Goal: Task Accomplishment & Management: Complete application form

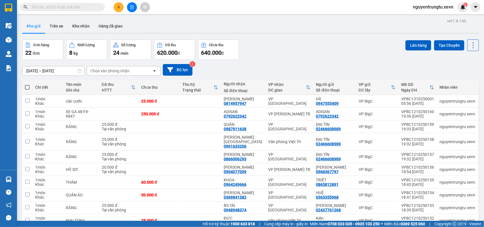
click at [110, 67] on div "Chọn văn phòng nhận" at bounding box center [119, 70] width 65 height 9
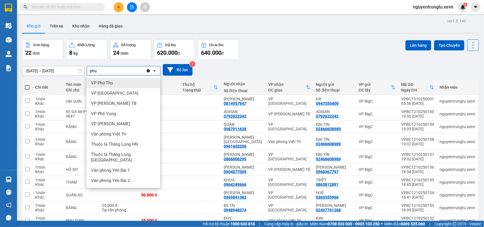
type input "phu"
click at [108, 86] on div "VP Phú Thọ" at bounding box center [123, 83] width 74 height 10
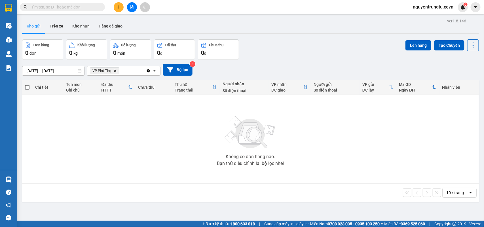
click at [115, 70] on icon "VP Phú Thọ, close by backspace" at bounding box center [115, 70] width 3 height 3
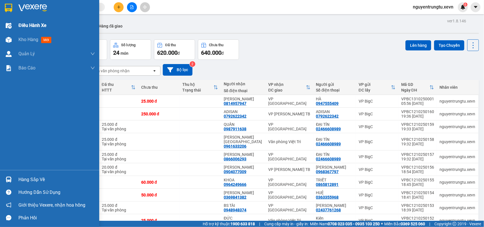
click at [0, 25] on div "Điều hành xe" at bounding box center [49, 25] width 99 height 14
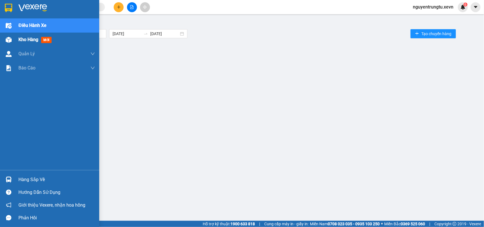
click at [5, 39] on div at bounding box center [9, 40] width 10 height 10
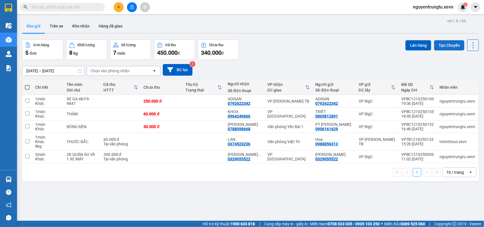
click at [443, 42] on button "Tạo Chuyến" at bounding box center [449, 45] width 30 height 10
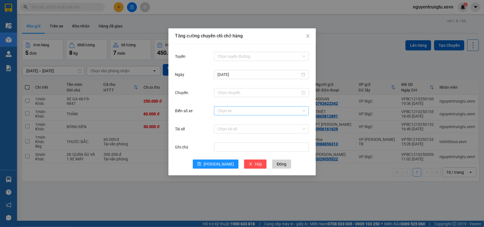
click at [227, 111] on input "Biển số xe" at bounding box center [259, 111] width 84 height 9
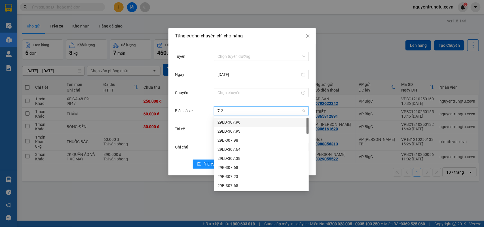
type input "7.25"
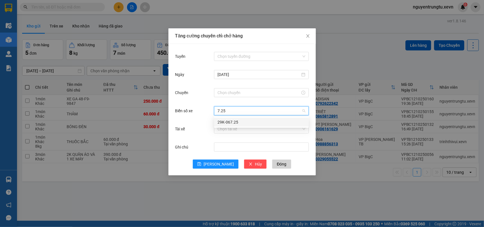
click at [225, 122] on div "29K-067.25" at bounding box center [261, 122] width 88 height 6
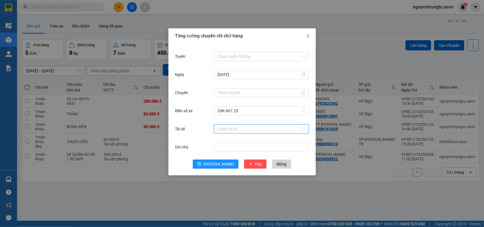
click at [226, 128] on input "Tài xế" at bounding box center [259, 129] width 84 height 9
type input "nhâm"
click at [228, 142] on div "Nhâm Văn Cương" at bounding box center [261, 140] width 88 height 6
click at [245, 54] on input "Tuyến" at bounding box center [259, 56] width 84 height 9
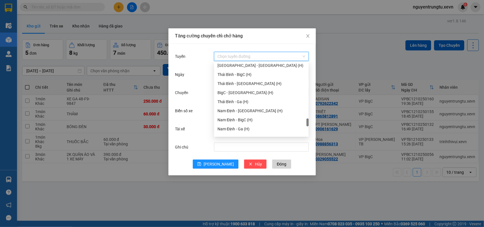
scroll to position [633, 0]
click at [246, 90] on div "BigC - [GEOGRAPHIC_DATA] (H)" at bounding box center [261, 93] width 88 height 6
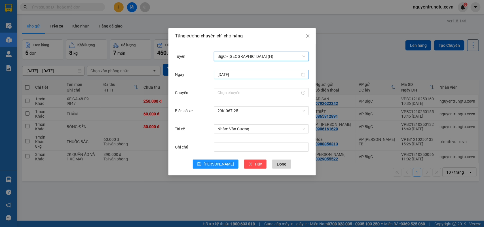
click at [242, 76] on input "[DATE]" at bounding box center [258, 74] width 83 height 6
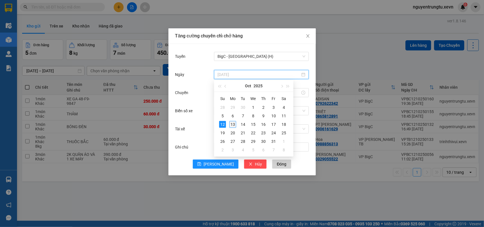
type input "[DATE]"
drag, startPoint x: 233, startPoint y: 124, endPoint x: 232, endPoint y: 112, distance: 11.9
click at [233, 123] on div "13" at bounding box center [232, 124] width 7 height 7
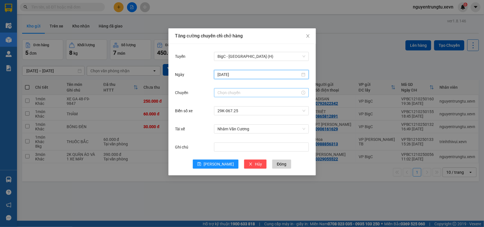
click at [233, 91] on input "Chuyến" at bounding box center [258, 93] width 83 height 6
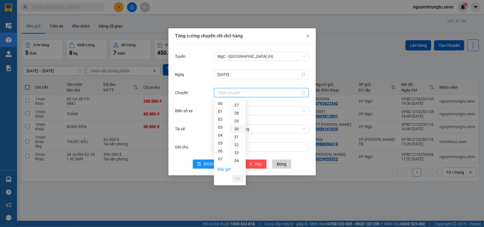
click at [236, 127] on div "30" at bounding box center [238, 129] width 16 height 8
click at [222, 103] on div "09" at bounding box center [222, 104] width 16 height 8
type input "09:30"
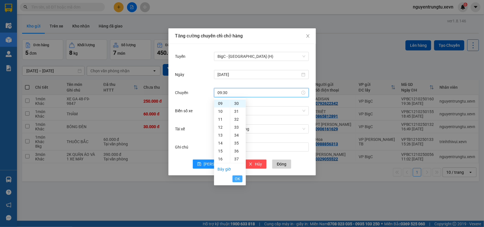
click at [240, 177] on span "OK" at bounding box center [237, 179] width 5 height 6
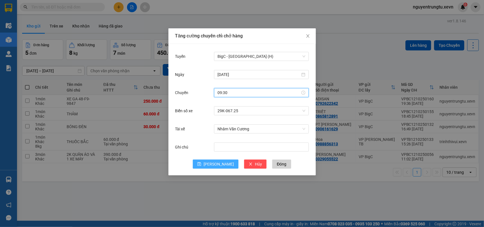
click at [215, 163] on button "[PERSON_NAME]" at bounding box center [216, 164] width 46 height 9
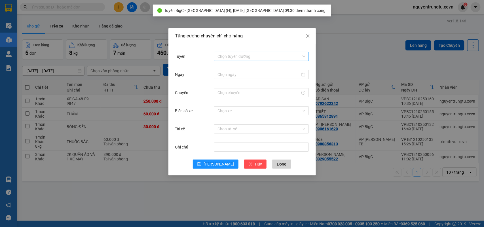
click at [247, 59] on input "Tuyến" at bounding box center [259, 56] width 84 height 9
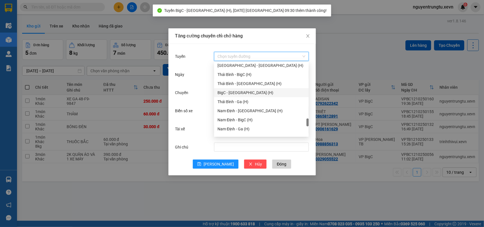
click at [246, 91] on div "BigC - [GEOGRAPHIC_DATA] (H)" at bounding box center [261, 93] width 88 height 6
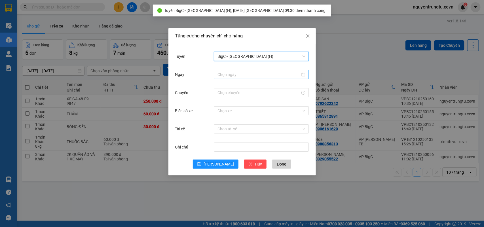
click at [244, 77] on input "Ngày" at bounding box center [258, 74] width 83 height 6
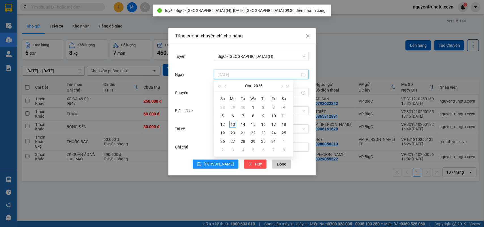
type input "[DATE]"
click at [235, 121] on div "13" at bounding box center [232, 124] width 7 height 7
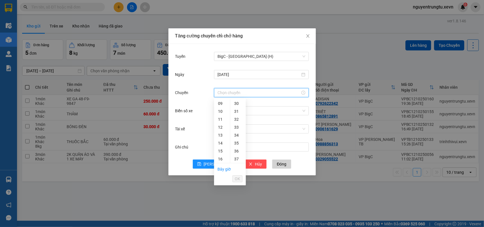
click at [231, 90] on input "Chuyến" at bounding box center [258, 93] width 83 height 6
click at [237, 102] on div "30" at bounding box center [238, 104] width 16 height 8
click at [221, 123] on div "16" at bounding box center [222, 124] width 16 height 8
click at [223, 131] on div "15" at bounding box center [222, 131] width 16 height 8
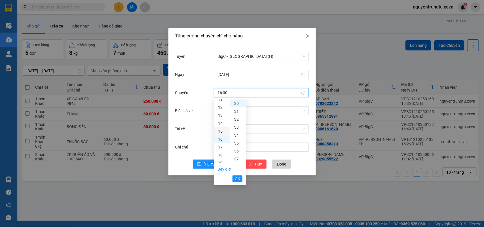
type input "15:30"
drag, startPoint x: 236, startPoint y: 177, endPoint x: 237, endPoint y: 169, distance: 8.8
click at [237, 178] on span "OK" at bounding box center [237, 179] width 5 height 6
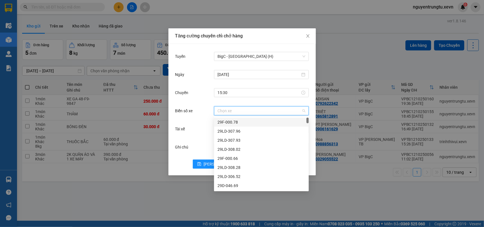
click at [240, 108] on input "Biển số xe" at bounding box center [259, 111] width 84 height 9
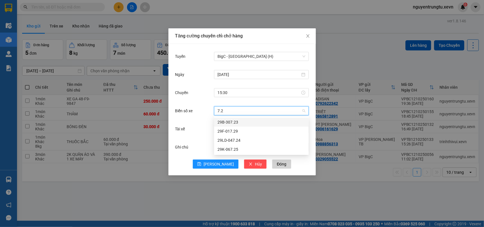
type input "7.25"
click at [232, 124] on div "29K-067.25" at bounding box center [261, 122] width 88 height 6
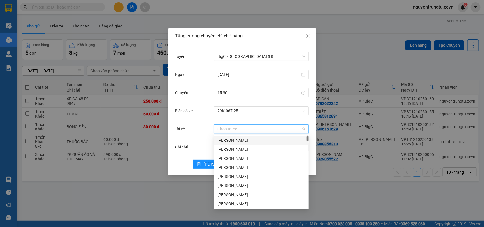
click at [225, 131] on input "Tài xế" at bounding box center [259, 129] width 84 height 9
type input "nhâm"
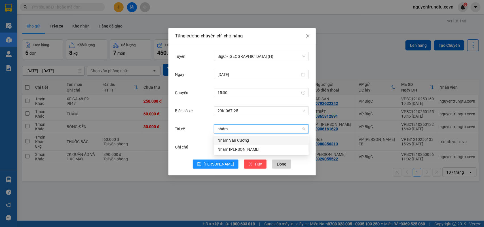
click at [229, 138] on div "Nhâm Văn Cương" at bounding box center [261, 140] width 88 height 6
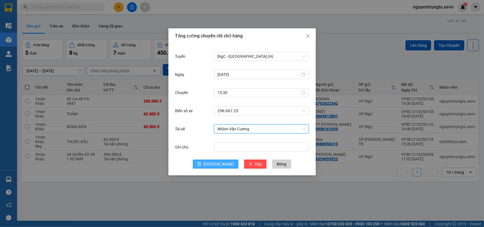
click at [220, 163] on span "[PERSON_NAME]" at bounding box center [219, 164] width 30 height 6
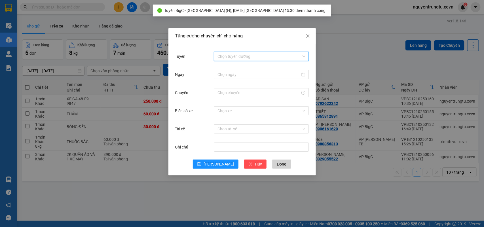
click at [238, 57] on input "Tuyến" at bounding box center [259, 56] width 84 height 9
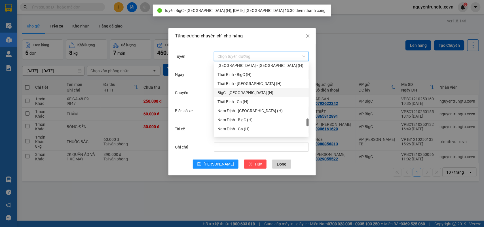
scroll to position [739, 0]
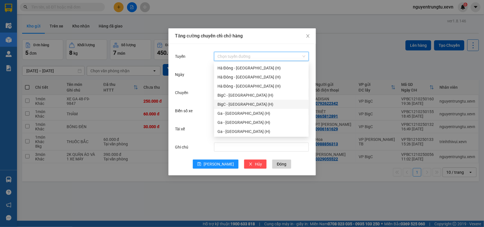
click at [244, 103] on div "BigC - [GEOGRAPHIC_DATA] (H)" at bounding box center [261, 104] width 88 height 6
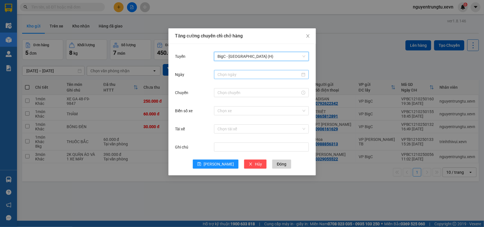
click at [248, 71] on input "Ngày" at bounding box center [258, 74] width 83 height 6
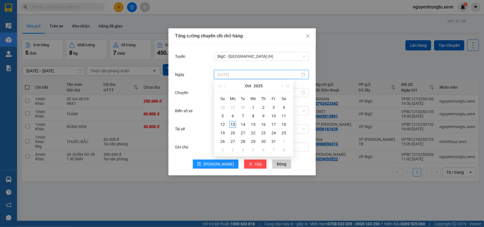
type input "[DATE]"
click at [234, 123] on div "13" at bounding box center [232, 124] width 7 height 7
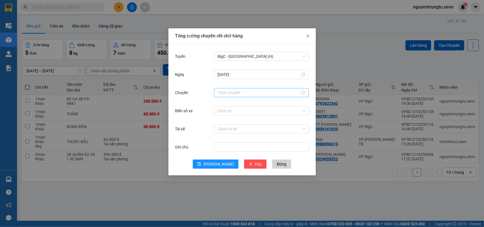
click at [236, 88] on div at bounding box center [261, 92] width 95 height 9
click at [236, 94] on input "Chuyến" at bounding box center [258, 93] width 83 height 6
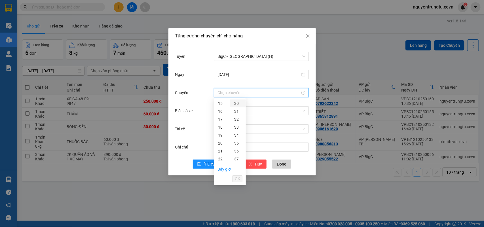
click at [237, 104] on div "30" at bounding box center [238, 104] width 16 height 8
click at [220, 116] on div "15" at bounding box center [222, 116] width 16 height 8
type input "15:30"
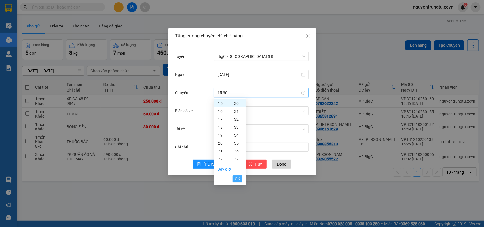
click at [239, 179] on span "OK" at bounding box center [237, 179] width 5 height 6
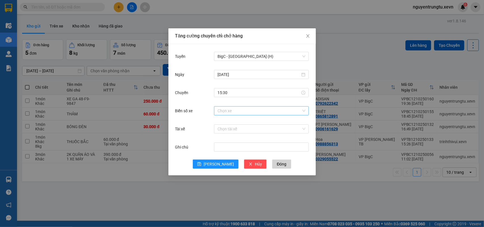
drag, startPoint x: 237, startPoint y: 116, endPoint x: 238, endPoint y: 113, distance: 2.9
click at [237, 115] on div "Chọn xe" at bounding box center [261, 110] width 95 height 11
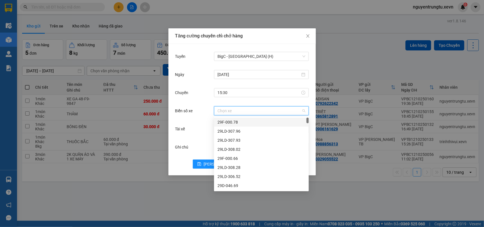
click at [238, 113] on input "Biển số xe" at bounding box center [259, 111] width 84 height 9
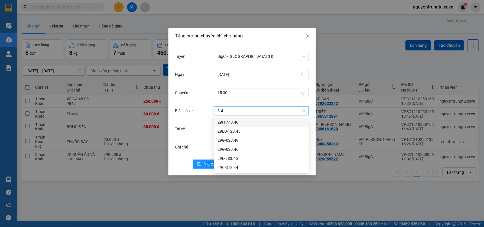
type input "3.40"
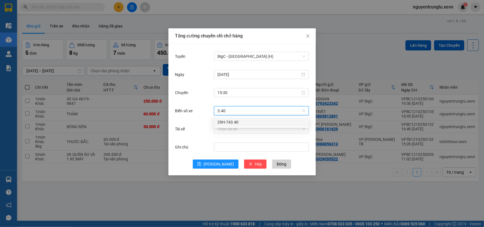
click at [234, 124] on div "29H-743.40" at bounding box center [261, 122] width 88 height 6
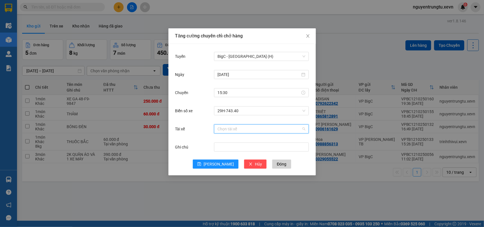
click at [232, 129] on input "Tài xế" at bounding box center [259, 129] width 84 height 9
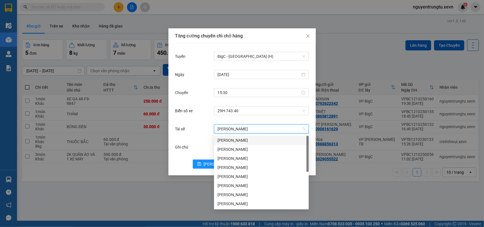
type input "trần văn p"
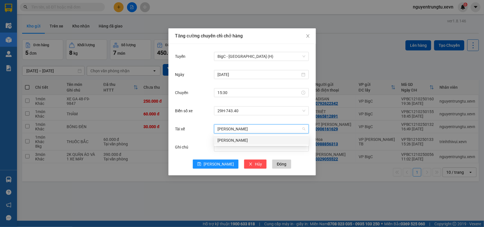
click at [234, 140] on div "[PERSON_NAME]" at bounding box center [261, 140] width 88 height 6
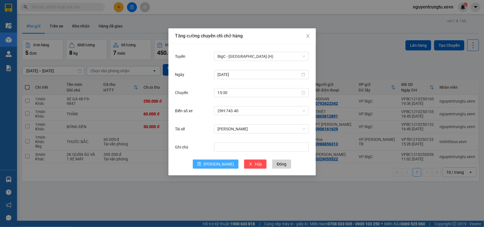
click at [218, 161] on span "[PERSON_NAME]" at bounding box center [219, 164] width 30 height 6
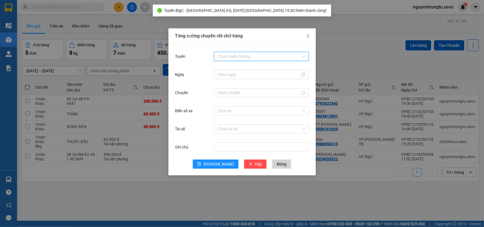
click at [246, 57] on input "Tuyến" at bounding box center [259, 56] width 84 height 9
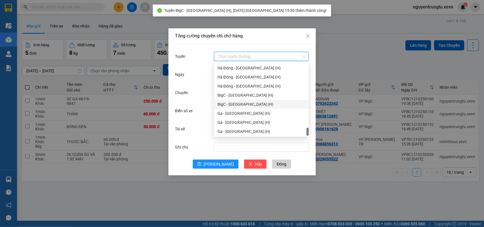
click at [244, 104] on div "BigC - [GEOGRAPHIC_DATA] (H)" at bounding box center [261, 104] width 88 height 6
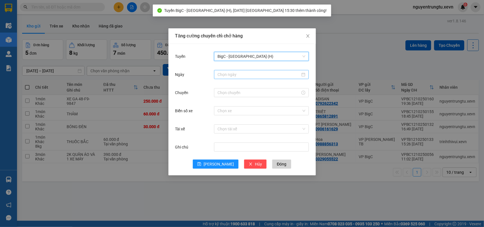
click at [243, 73] on input "Ngày" at bounding box center [258, 74] width 83 height 6
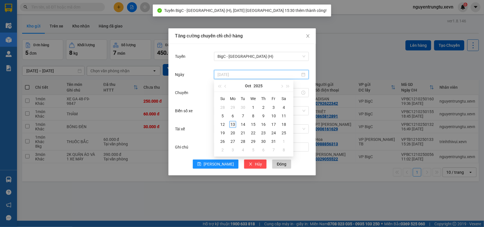
type input "[DATE]"
click at [232, 125] on div "13" at bounding box center [232, 124] width 7 height 7
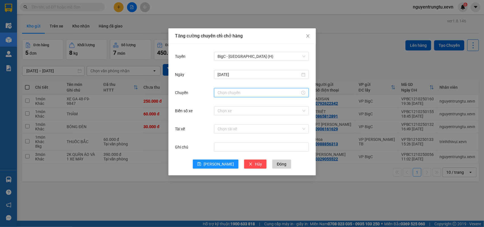
click at [244, 93] on input "Chuyến" at bounding box center [258, 93] width 83 height 6
click at [237, 103] on div "30" at bounding box center [238, 104] width 16 height 8
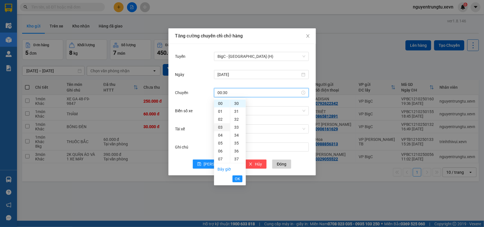
scroll to position [35, 0]
click at [223, 139] on div "09" at bounding box center [222, 140] width 16 height 8
type input "09:30"
click at [237, 179] on span "OK" at bounding box center [237, 179] width 5 height 6
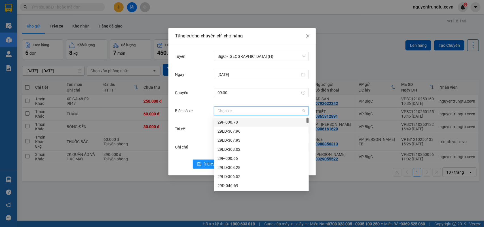
click at [238, 110] on input "Biển số xe" at bounding box center [259, 111] width 84 height 9
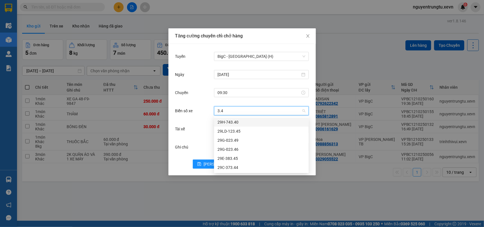
type input "3.40"
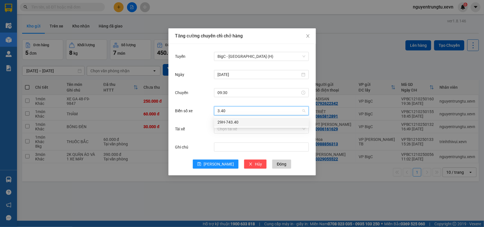
click at [232, 120] on div "29H-743.40" at bounding box center [261, 122] width 88 height 6
click at [232, 129] on input "Tài xế" at bounding box center [259, 129] width 84 height 9
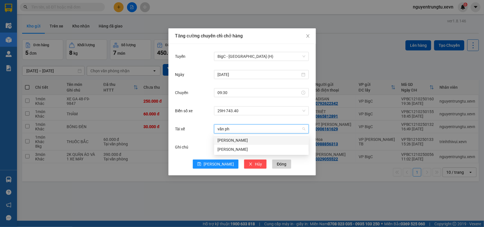
type input "văn phú"
click at [229, 148] on div "[PERSON_NAME]" at bounding box center [261, 149] width 88 height 6
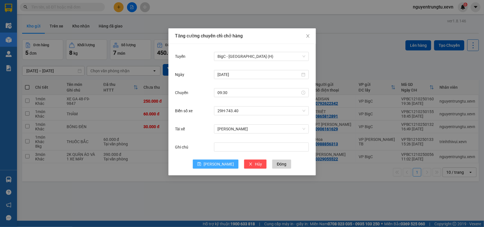
click at [215, 164] on button "[PERSON_NAME]" at bounding box center [216, 164] width 46 height 9
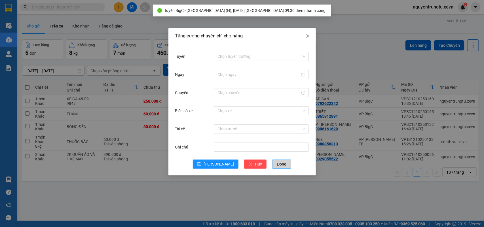
click at [276, 162] on button "Đóng" at bounding box center [281, 164] width 19 height 9
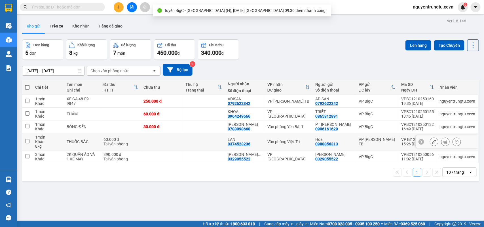
click at [174, 138] on td at bounding box center [162, 141] width 42 height 17
checkbox input "true"
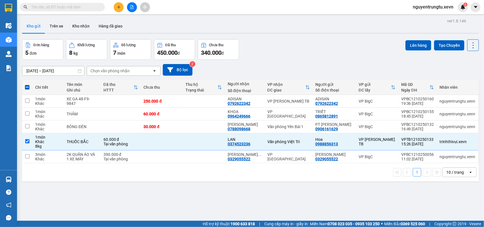
click at [409, 39] on div "ver 1.8.146 Kho gửi Trên xe Kho nhận Hàng đã giao Đơn hàng 5 đơn Khối lượng 8 k…" at bounding box center [250, 130] width 461 height 227
click at [409, 45] on button "Lên hàng" at bounding box center [418, 45] width 26 height 10
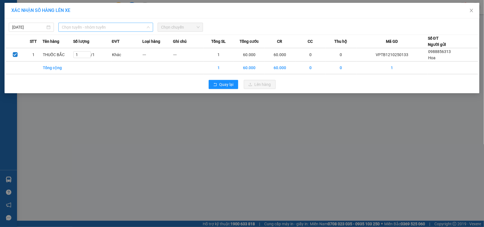
click at [114, 24] on span "Chọn tuyến - nhóm tuyến" at bounding box center [106, 27] width 88 height 9
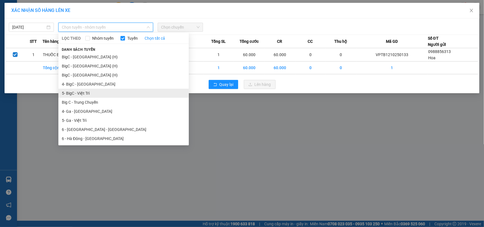
click at [88, 92] on li "5- BigC - Việt Trì" at bounding box center [123, 93] width 130 height 9
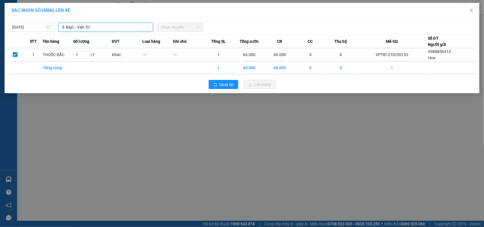
click at [177, 30] on span "Chọn chuyến" at bounding box center [180, 27] width 38 height 9
click at [185, 27] on span "Chọn chuyến" at bounding box center [180, 27] width 38 height 9
click at [104, 22] on div "13/10/2025 5- BigC - Việt Trì 5- BigC - Việt Trì LỌC THEO Nhóm tuyến Tuyến Chọn…" at bounding box center [242, 26] width 472 height 12
click at [170, 25] on span "Chọn chuyến" at bounding box center [180, 27] width 38 height 9
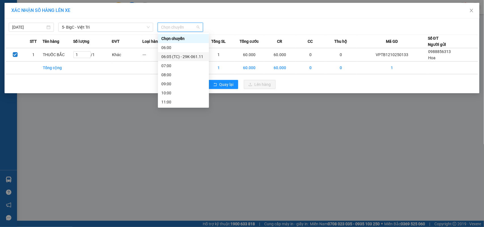
click at [179, 58] on div "06:05 (TC) - 29K-061.11" at bounding box center [183, 57] width 44 height 6
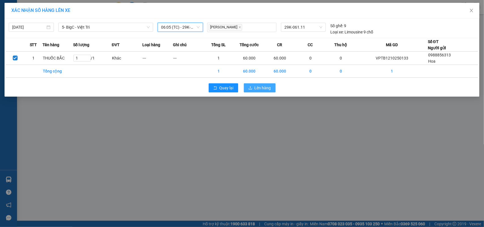
drag, startPoint x: 266, startPoint y: 91, endPoint x: 259, endPoint y: 85, distance: 8.4
click at [266, 90] on span "Lên hàng" at bounding box center [263, 88] width 16 height 6
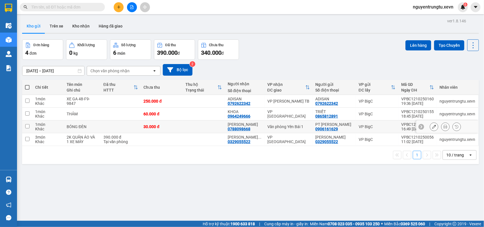
click at [183, 124] on td "30.000 đ" at bounding box center [162, 126] width 42 height 13
checkbox input "true"
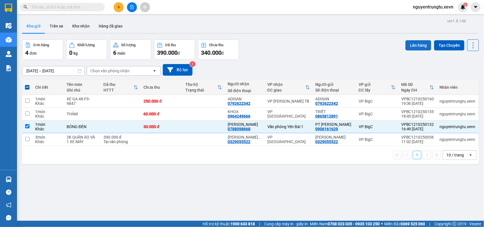
click at [413, 45] on button "Lên hàng" at bounding box center [418, 45] width 26 height 10
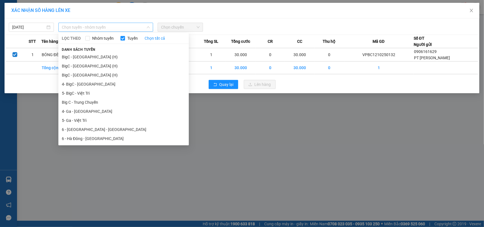
click at [113, 30] on span "Chọn tuyến - nhóm tuyến" at bounding box center [106, 27] width 88 height 9
click at [80, 138] on li "6 - Hà Đông - [GEOGRAPHIC_DATA]" at bounding box center [123, 138] width 130 height 9
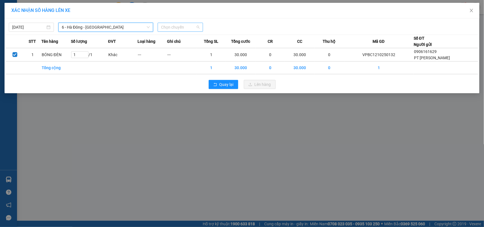
click at [166, 26] on span "Chọn chuyến" at bounding box center [180, 27] width 38 height 9
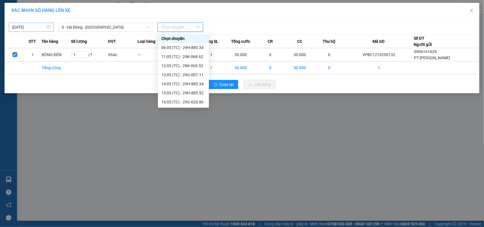
click at [35, 28] on input "[DATE]" at bounding box center [28, 27] width 33 height 6
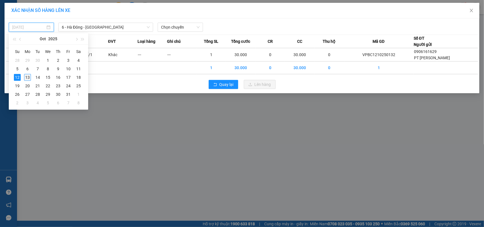
click at [28, 77] on div "13" at bounding box center [27, 77] width 7 height 7
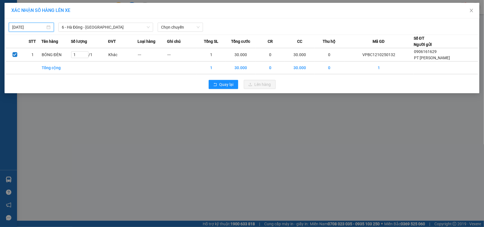
type input "[DATE]"
click at [173, 25] on span "Chọn chuyến" at bounding box center [180, 27] width 38 height 9
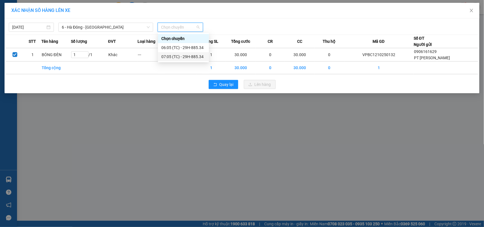
drag, startPoint x: 177, startPoint y: 56, endPoint x: 179, endPoint y: 46, distance: 9.9
click at [179, 46] on div "Chọn chuyến 06:05 (TC) - 29H-885.34 07:05 (TC) - 29H-885.34" at bounding box center [183, 47] width 51 height 27
click at [179, 46] on div "06:05 (TC) - 29H-885.34" at bounding box center [183, 48] width 44 height 6
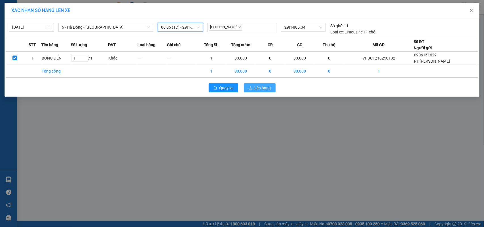
drag, startPoint x: 270, startPoint y: 88, endPoint x: 266, endPoint y: 86, distance: 4.6
click at [270, 88] on span "Lên hàng" at bounding box center [263, 88] width 16 height 6
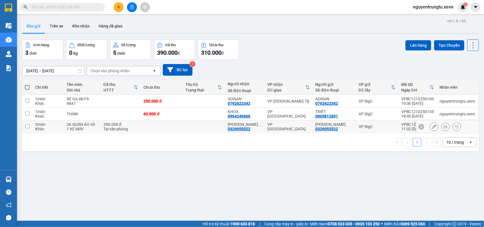
click at [198, 123] on td at bounding box center [204, 126] width 42 height 13
checkbox input "true"
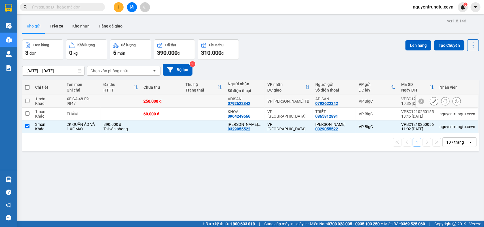
click at [203, 101] on td at bounding box center [204, 101] width 42 height 13
checkbox input "true"
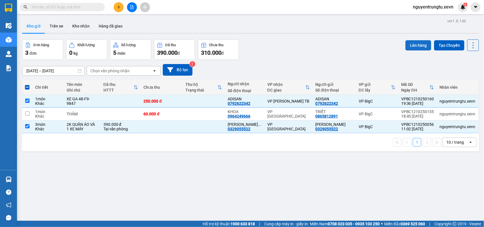
click at [413, 49] on button "Lên hàng" at bounding box center [418, 45] width 26 height 10
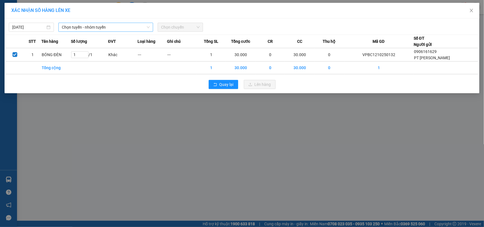
click at [80, 27] on span "Chọn tuyến - nhóm tuyến" at bounding box center [106, 27] width 88 height 9
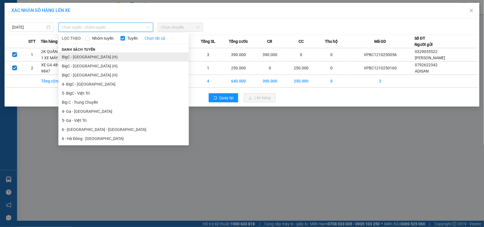
click at [77, 56] on li "BigC - [GEOGRAPHIC_DATA] (H)" at bounding box center [123, 56] width 130 height 9
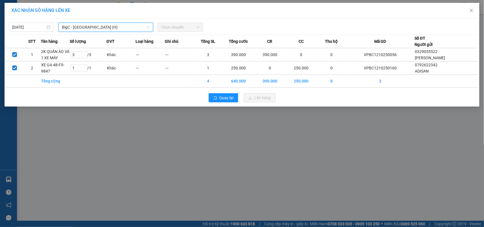
click at [177, 27] on span "Chọn chuyến" at bounding box center [180, 27] width 38 height 9
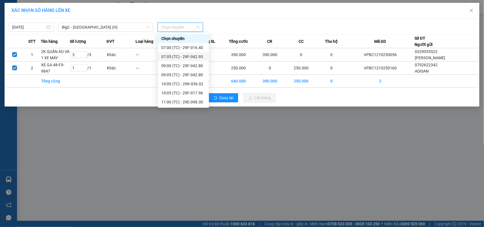
scroll to position [109, 0]
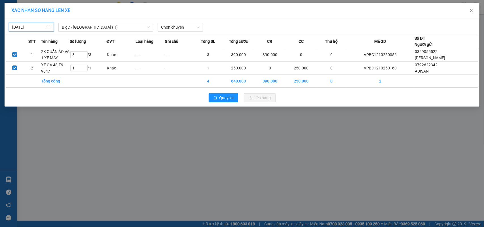
click at [19, 24] on input "[DATE]" at bounding box center [28, 27] width 33 height 6
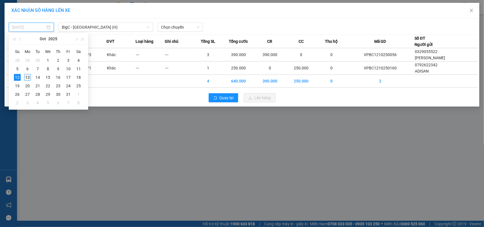
click at [31, 77] on div "13" at bounding box center [27, 77] width 7 height 7
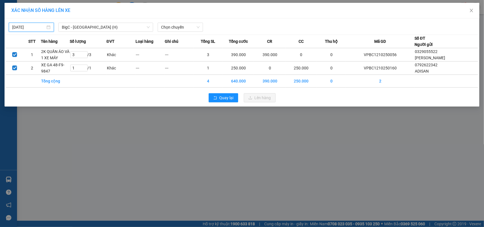
type input "[DATE]"
click at [180, 26] on span "Chọn chuyến" at bounding box center [180, 27] width 38 height 9
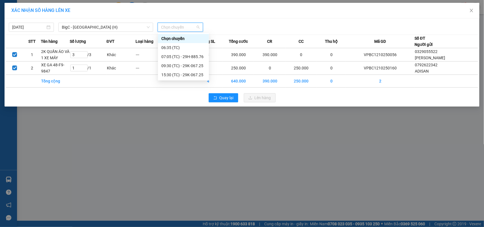
scroll to position [0, 0]
click at [183, 65] on div "09:30 (TC) - 29K-067.25" at bounding box center [183, 66] width 44 height 6
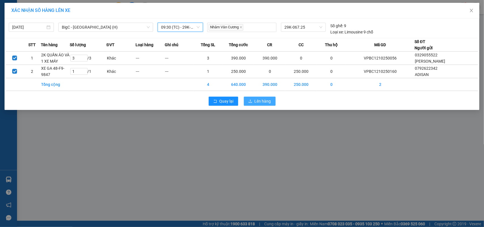
click at [262, 99] on span "Lên hàng" at bounding box center [263, 101] width 16 height 6
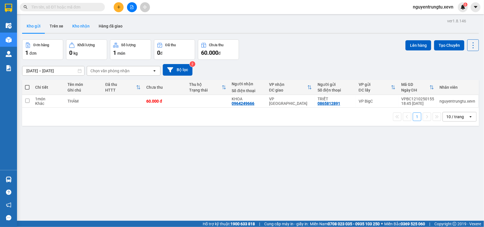
click at [86, 24] on button "Kho nhận" at bounding box center [81, 26] width 26 height 14
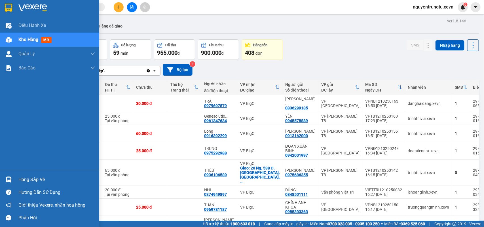
click at [6, 175] on div at bounding box center [9, 180] width 10 height 10
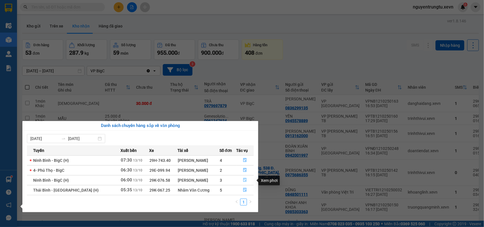
click at [246, 180] on icon "file-done" at bounding box center [245, 180] width 4 height 4
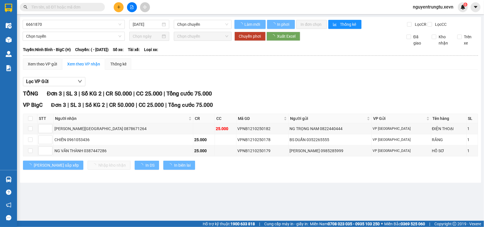
type input "[DATE]"
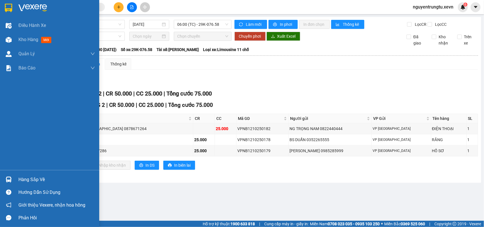
click at [11, 177] on img at bounding box center [9, 180] width 6 height 6
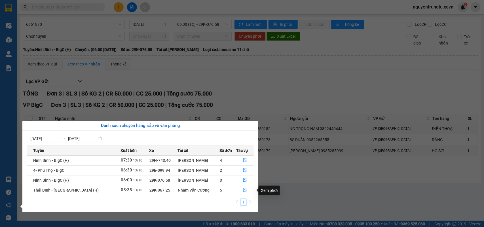
click at [243, 191] on icon "file-done" at bounding box center [245, 190] width 4 height 4
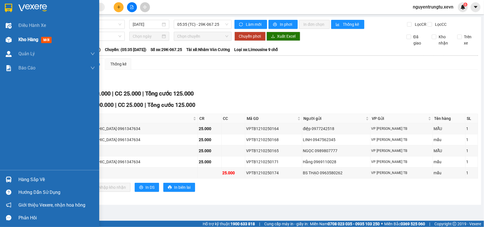
click at [23, 39] on span "Kho hàng" at bounding box center [28, 39] width 20 height 5
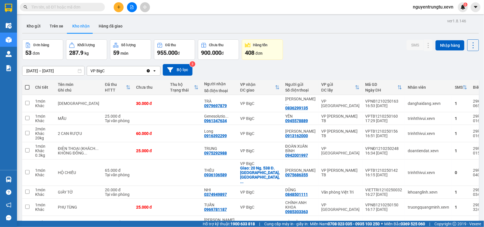
click at [22, 28] on div "ver 1.8.146 Kho gửi Trên xe Kho nhận Hàng đã giao Đơn hàng 53 đơn Khối lượng 28…" at bounding box center [250, 150] width 461 height 267
click at [122, 8] on button at bounding box center [119, 7] width 10 height 10
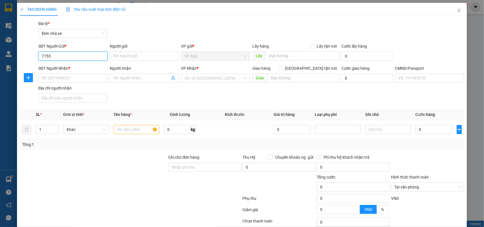
click at [69, 52] on input "7755" at bounding box center [72, 56] width 69 height 9
click at [71, 65] on div "0903237755 - [PERSON_NAME]" at bounding box center [72, 67] width 62 height 6
type input "0903237755"
type input "[PERSON_NAME]"
type input "0975791806"
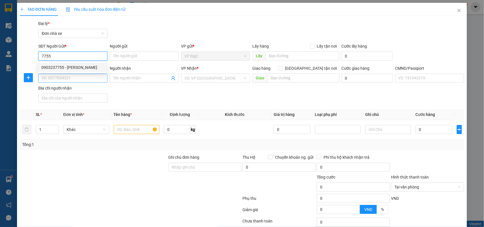
type input "NHÂM"
type input "036086011382 [PERSON_NAME] NAM [PERSON_NAME]"
type input "0903237755"
click at [79, 76] on input "0975791806" at bounding box center [72, 78] width 69 height 9
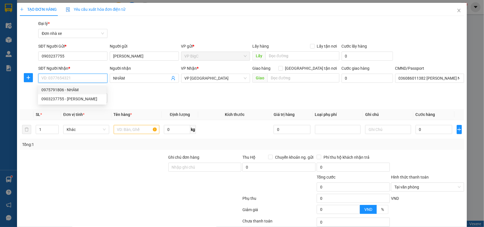
click at [84, 88] on div "0975791806 - NHÂM" at bounding box center [72, 90] width 62 height 6
type input "0975791806"
click at [164, 107] on div "Transit Pickup Surcharge Ids Transit Deliver Surcharge Ids Transit Deliver Surc…" at bounding box center [242, 139] width 445 height 238
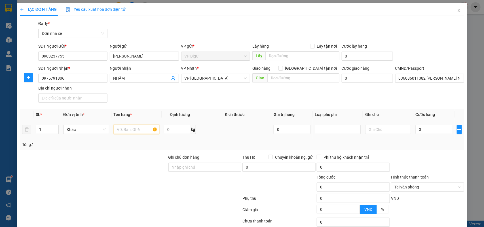
click at [138, 130] on input "text" at bounding box center [137, 129] width 46 height 9
type input "2"
click at [57, 126] on span "Increase Value" at bounding box center [55, 127] width 6 height 5
click at [119, 128] on input "text" at bounding box center [137, 129] width 46 height 9
type input "2k hàng may"
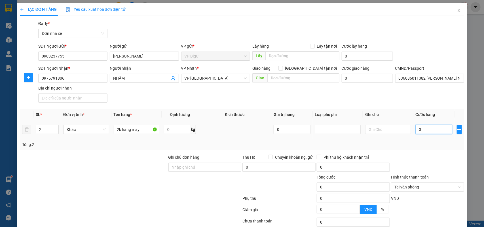
click at [432, 129] on input "0" at bounding box center [434, 129] width 37 height 9
type input "7"
type input "70"
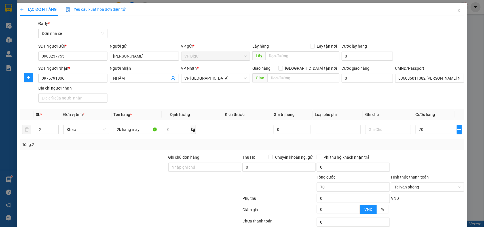
type input "70.000"
click at [428, 156] on div at bounding box center [427, 164] width 74 height 20
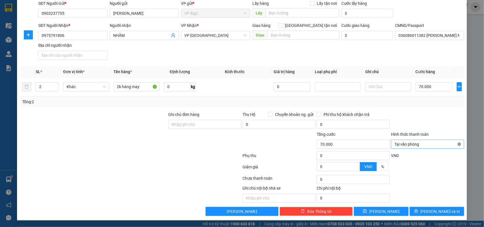
type input "70.000"
drag, startPoint x: 448, startPoint y: 205, endPoint x: 446, endPoint y: 209, distance: 5.1
click at [447, 206] on div "Transit Pickup Surcharge Ids Transit Deliver Surcharge Ids Transit Deliver Surc…" at bounding box center [242, 97] width 445 height 238
click at [446, 209] on button "[PERSON_NAME] và In" at bounding box center [437, 211] width 54 height 9
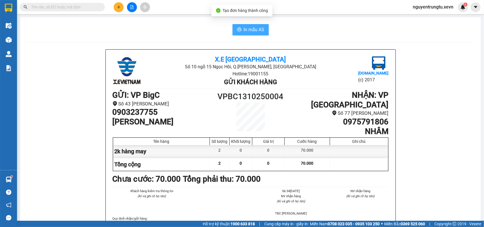
click at [252, 30] on span "In mẫu A5" at bounding box center [254, 29] width 20 height 7
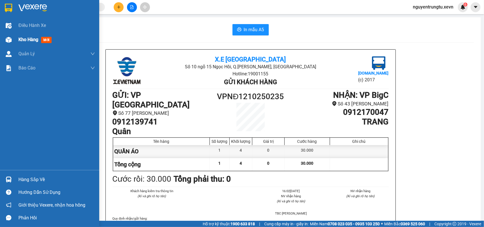
click at [4, 39] on div at bounding box center [9, 40] width 10 height 10
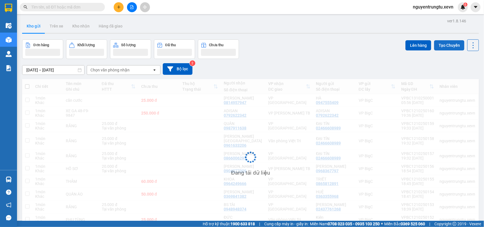
click at [441, 48] on button "Tạo Chuyến" at bounding box center [449, 45] width 30 height 10
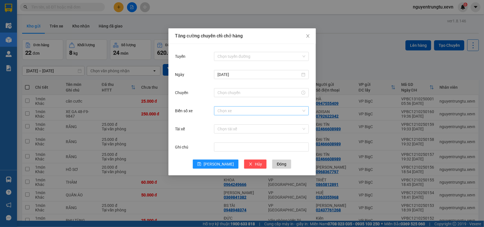
click at [240, 110] on input "Biển số xe" at bounding box center [259, 111] width 84 height 9
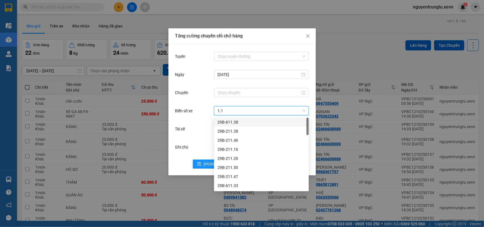
type input "1.11"
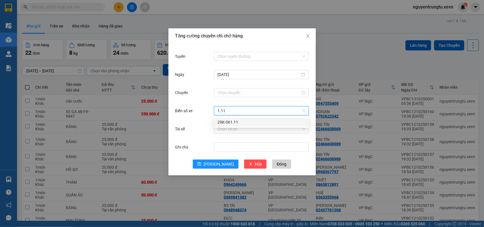
click at [238, 121] on div "29K-061.11" at bounding box center [261, 122] width 88 height 6
click at [237, 128] on input "Tài xế" at bounding box center [259, 129] width 84 height 9
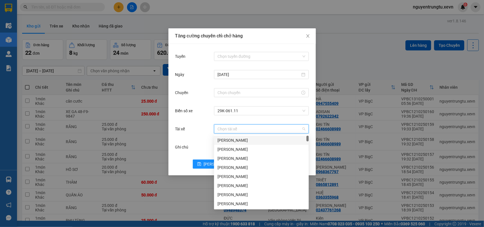
type input "d"
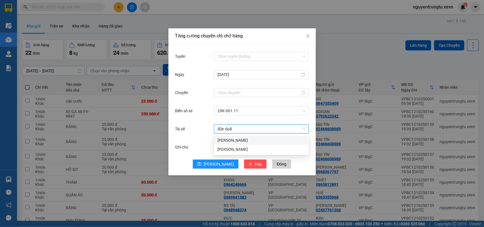
type input "đức duẩn"
click at [233, 141] on div "[PERSON_NAME]" at bounding box center [261, 140] width 88 height 6
click at [246, 57] on input "Tuyến" at bounding box center [259, 56] width 84 height 9
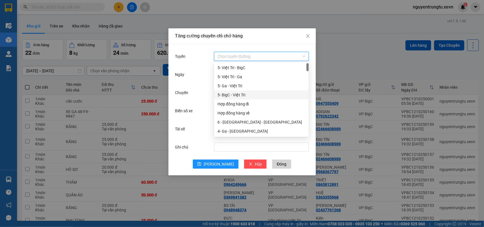
click at [243, 94] on div "5- BigC - Việt Trì" at bounding box center [261, 95] width 88 height 6
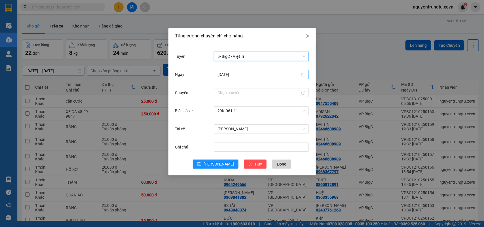
click at [236, 70] on div "[DATE]" at bounding box center [261, 74] width 95 height 9
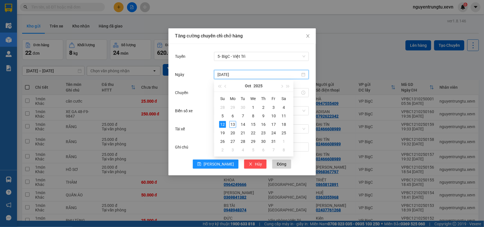
click at [235, 75] on input "[DATE]" at bounding box center [258, 74] width 83 height 6
type input "[DATE]"
drag, startPoint x: 234, startPoint y: 126, endPoint x: 233, endPoint y: 111, distance: 15.7
click at [234, 126] on div "13" at bounding box center [232, 124] width 7 height 7
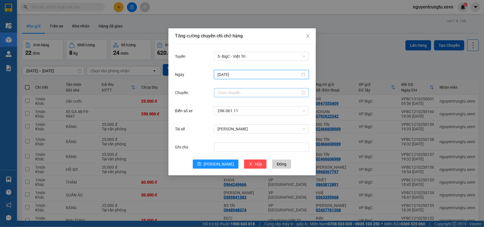
drag, startPoint x: 231, startPoint y: 94, endPoint x: 228, endPoint y: 93, distance: 2.9
click at [231, 93] on input "Chuyến" at bounding box center [258, 93] width 83 height 6
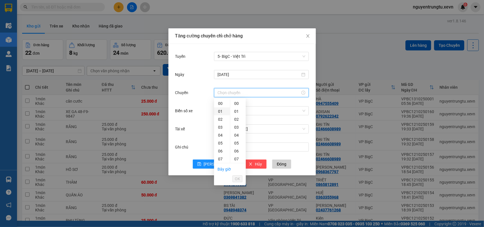
scroll to position [35, 0]
click at [220, 108] on div "05" at bounding box center [222, 108] width 16 height 8
click at [238, 107] on div "05" at bounding box center [238, 108] width 16 height 8
click at [220, 111] on div "06" at bounding box center [222, 111] width 16 height 8
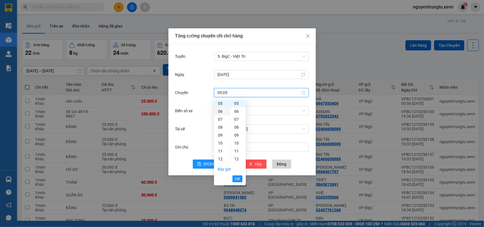
type input "06:05"
drag, startPoint x: 240, startPoint y: 179, endPoint x: 236, endPoint y: 176, distance: 5.3
click at [240, 179] on button "OK" at bounding box center [237, 178] width 10 height 7
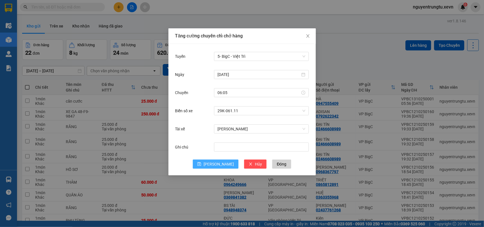
click at [214, 166] on button "[PERSON_NAME]" at bounding box center [216, 164] width 46 height 9
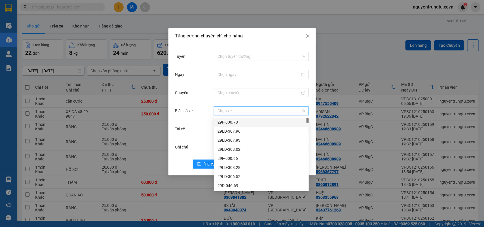
click at [244, 108] on input "Biển số xe" at bounding box center [259, 111] width 84 height 9
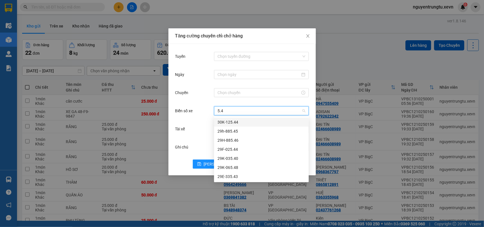
type input "5.43"
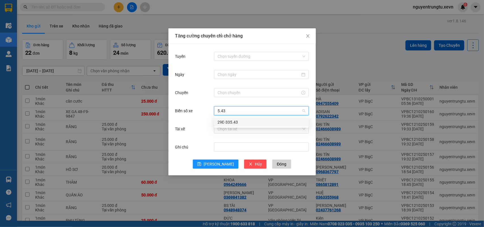
click at [236, 121] on div "29E-335.43" at bounding box center [261, 122] width 88 height 6
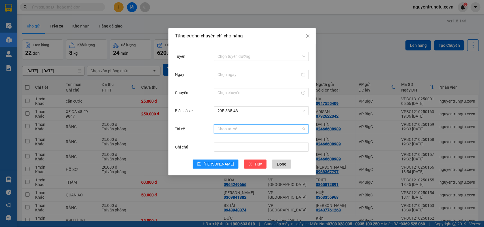
click at [236, 129] on input "Tài xế" at bounding box center [259, 129] width 84 height 9
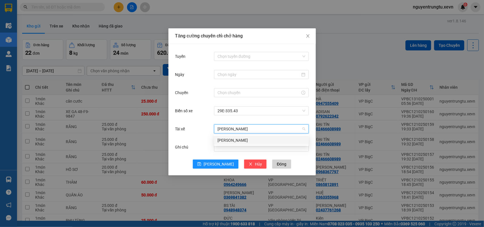
type input "[PERSON_NAME]"
drag, startPoint x: 237, startPoint y: 131, endPoint x: 236, endPoint y: 139, distance: 8.3
click at [236, 139] on body "Kết quả tìm kiếm ( 0 ) Bộ lọc No Data nguyentrungtu.xevn 6 Điều hành xe Kho hàn…" at bounding box center [242, 113] width 484 height 227
click at [236, 139] on div "[PERSON_NAME]" at bounding box center [261, 140] width 88 height 6
click at [240, 54] on input "Tuyến" at bounding box center [259, 56] width 84 height 9
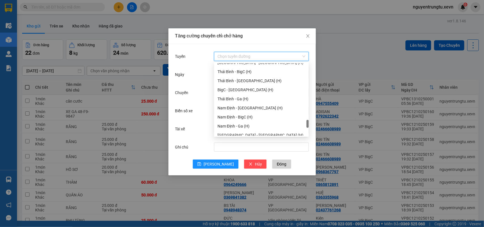
scroll to position [742, 0]
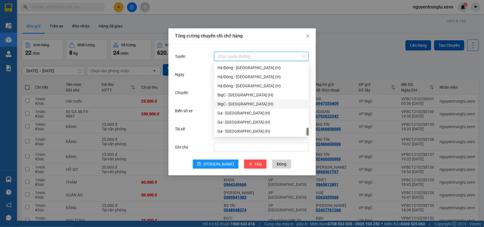
click at [240, 102] on div "BigC - [GEOGRAPHIC_DATA] (H)" at bounding box center [261, 104] width 88 height 6
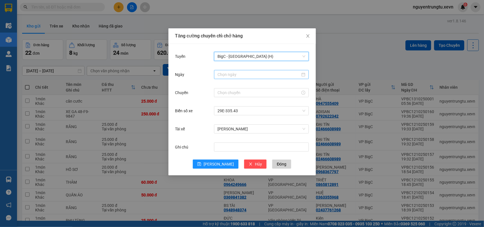
click at [227, 74] on input "Ngày" at bounding box center [258, 74] width 83 height 6
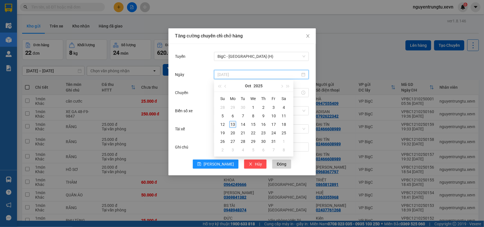
type input "[DATE]"
drag, startPoint x: 234, startPoint y: 125, endPoint x: 228, endPoint y: 111, distance: 15.2
click at [234, 125] on div "13" at bounding box center [232, 124] width 7 height 7
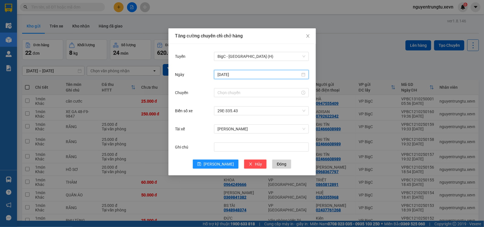
click at [222, 87] on div at bounding box center [261, 92] width 95 height 11
click at [221, 94] on input "Chuyến" at bounding box center [258, 93] width 83 height 6
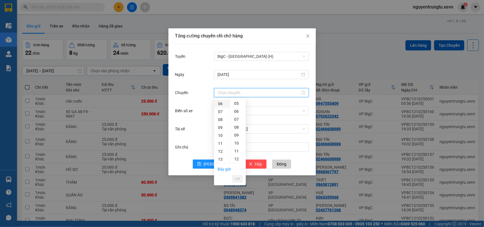
click at [221, 106] on div "06" at bounding box center [222, 104] width 16 height 8
click at [235, 109] on div "05" at bounding box center [238, 108] width 16 height 8
click at [219, 112] on div "07" at bounding box center [222, 112] width 16 height 8
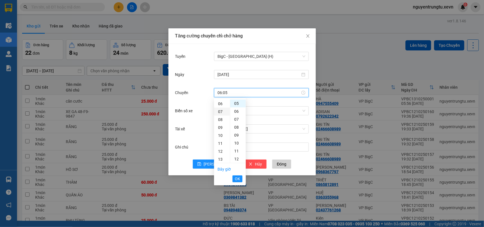
type input "07:05"
drag, startPoint x: 237, startPoint y: 177, endPoint x: 233, endPoint y: 172, distance: 5.6
click at [237, 177] on span "OK" at bounding box center [237, 179] width 5 height 6
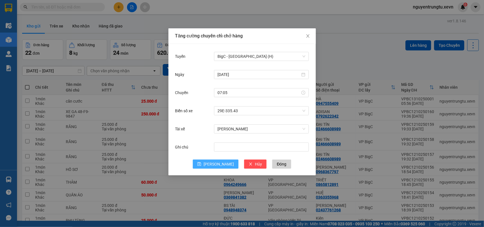
click at [223, 164] on button "[PERSON_NAME]" at bounding box center [216, 164] width 46 height 9
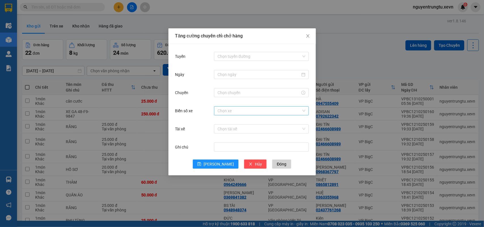
click at [228, 115] on input "Biển số xe" at bounding box center [259, 111] width 84 height 9
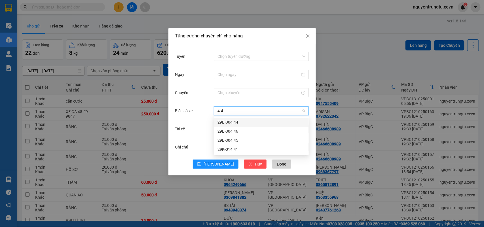
type input "4.41"
click at [229, 121] on div "29K-014.41" at bounding box center [261, 122] width 88 height 6
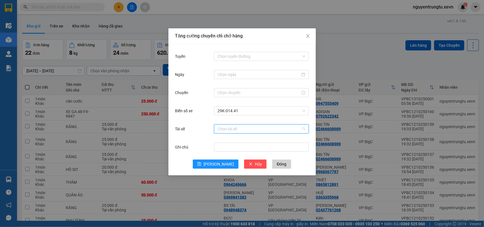
click at [228, 125] on input "Tài xế" at bounding box center [259, 129] width 84 height 9
type input "[PERSON_NAME]"
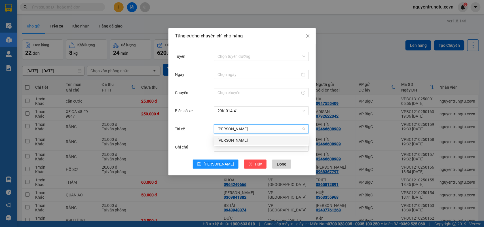
click at [224, 141] on div "[PERSON_NAME]" at bounding box center [261, 140] width 88 height 6
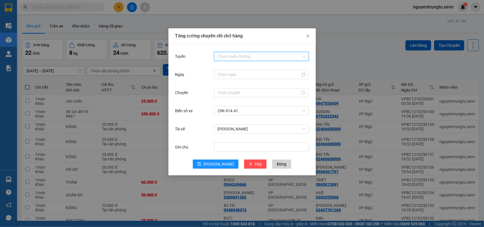
click at [232, 54] on input "Tuyến" at bounding box center [259, 56] width 84 height 9
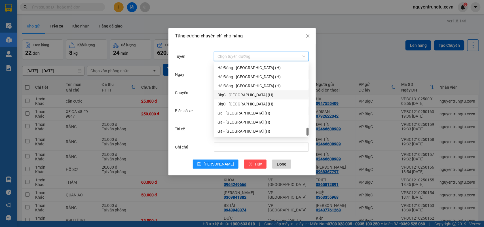
click at [241, 98] on div "BigC - [GEOGRAPHIC_DATA] (H)" at bounding box center [261, 95] width 88 height 6
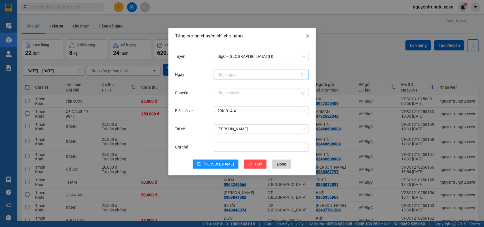
click at [236, 75] on input "Ngày" at bounding box center [258, 74] width 83 height 6
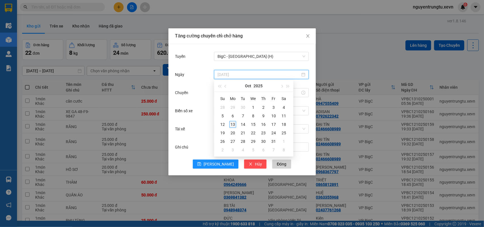
type input "[DATE]"
drag, startPoint x: 227, startPoint y: 124, endPoint x: 233, endPoint y: 124, distance: 5.7
click at [233, 124] on tr "12 13 14 15 16 17 18" at bounding box center [252, 124] width 71 height 9
click at [233, 124] on div "13" at bounding box center [232, 124] width 7 height 7
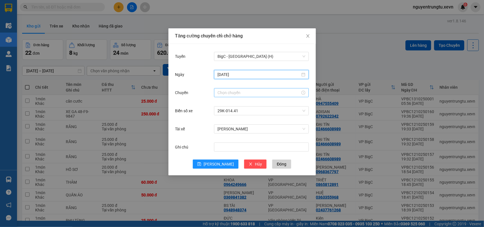
click at [227, 92] on input "Chuyến" at bounding box center [258, 93] width 83 height 6
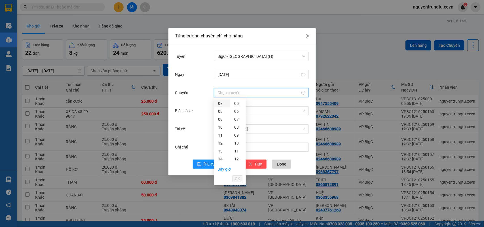
click at [221, 105] on div "07" at bounding box center [222, 104] width 16 height 8
click at [234, 108] on div "05" at bounding box center [238, 108] width 16 height 8
type input "07:05"
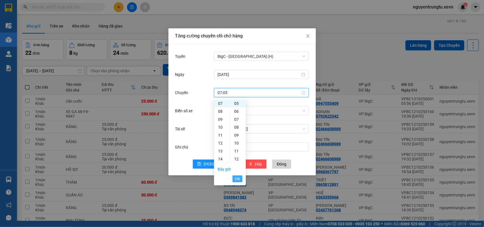
click at [236, 180] on span "OK" at bounding box center [237, 179] width 5 height 6
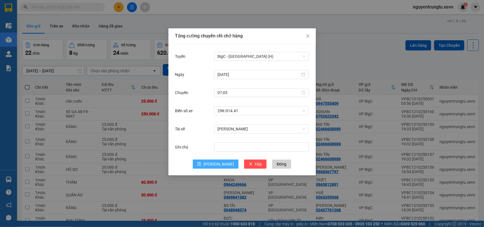
click at [213, 161] on button "[PERSON_NAME]" at bounding box center [216, 164] width 46 height 9
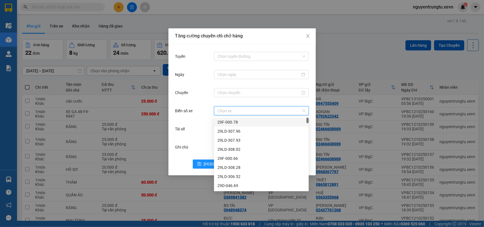
click at [242, 110] on input "Biển số xe" at bounding box center [259, 111] width 84 height 9
type input "5.76"
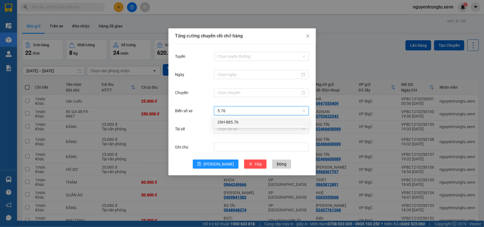
drag, startPoint x: 235, startPoint y: 117, endPoint x: 234, endPoint y: 123, distance: 5.7
click at [235, 118] on div "29H-885.76" at bounding box center [261, 122] width 95 height 9
click at [234, 124] on div "Chọn tài xế" at bounding box center [261, 128] width 95 height 11
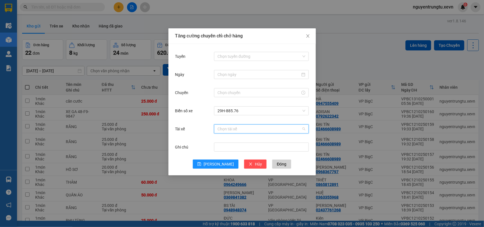
click at [233, 126] on input "Tài xế" at bounding box center [259, 129] width 84 height 9
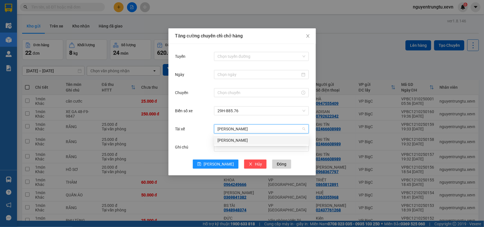
type input "[PERSON_NAME]"
click at [231, 143] on div "[PERSON_NAME]" at bounding box center [261, 140] width 88 height 6
click at [240, 60] on input "Tuyến" at bounding box center [259, 56] width 84 height 9
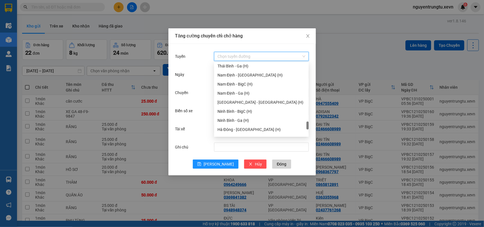
scroll to position [635, 0]
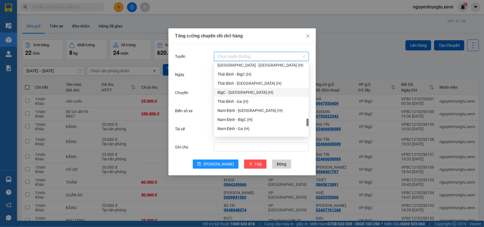
click at [241, 88] on div "BigC - [GEOGRAPHIC_DATA] (H)" at bounding box center [261, 92] width 95 height 9
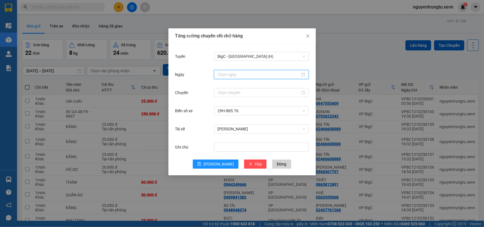
click at [237, 75] on input "Ngày" at bounding box center [258, 74] width 83 height 6
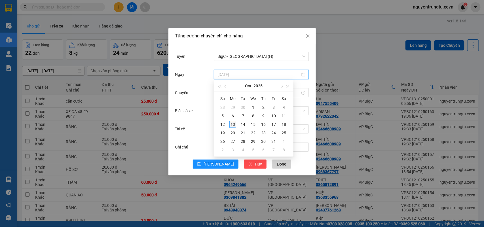
type input "[DATE]"
click at [230, 124] on div "13" at bounding box center [232, 124] width 7 height 7
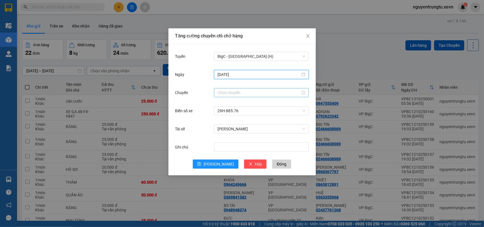
click at [223, 94] on input "Chuyến" at bounding box center [258, 93] width 83 height 6
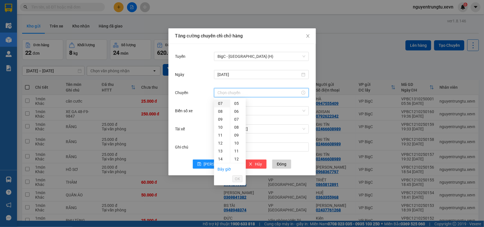
click at [223, 107] on div "07" at bounding box center [222, 104] width 16 height 8
click at [236, 107] on div "05" at bounding box center [238, 108] width 16 height 8
type input "07:05"
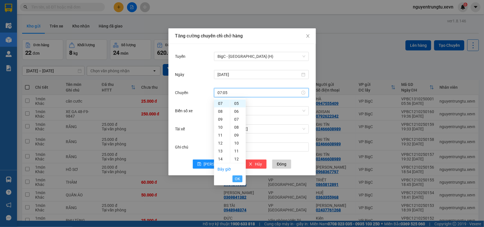
click at [236, 176] on span "OK" at bounding box center [237, 179] width 5 height 6
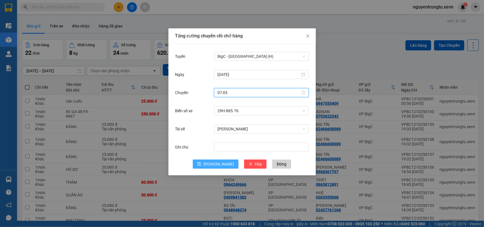
click at [220, 166] on span "[PERSON_NAME]" at bounding box center [219, 164] width 30 height 6
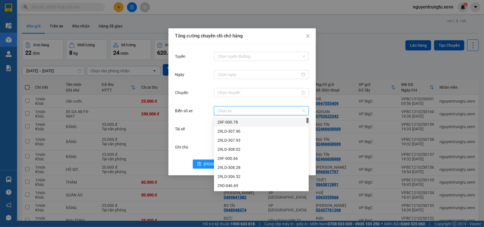
click at [237, 112] on input "Biển số xe" at bounding box center [259, 111] width 84 height 9
type input "5.34"
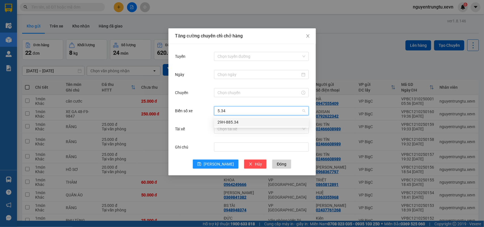
click at [228, 120] on div "29H-885.34" at bounding box center [261, 122] width 88 height 6
click at [228, 131] on input "Tài xế" at bounding box center [259, 129] width 84 height 9
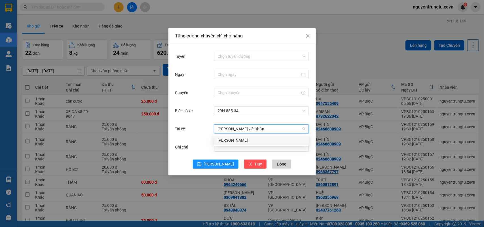
type input "[PERSON_NAME]"
click at [227, 138] on div "[PERSON_NAME]" at bounding box center [261, 140] width 88 height 6
click at [237, 57] on input "Tuyến" at bounding box center [259, 56] width 84 height 9
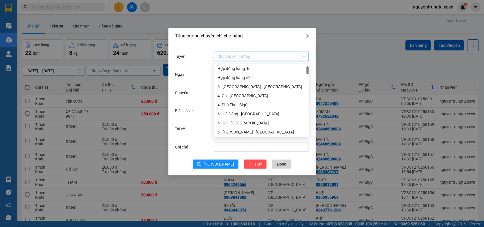
scroll to position [71, 0]
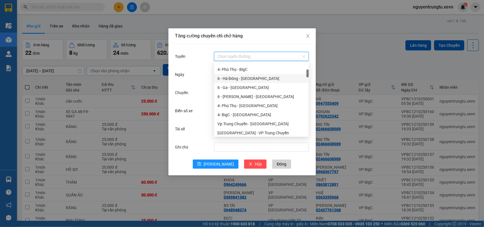
click at [243, 80] on div "6 - Hà Đông - [GEOGRAPHIC_DATA]" at bounding box center [261, 78] width 95 height 9
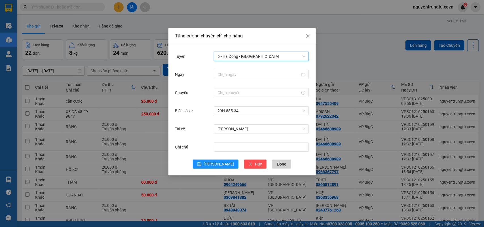
click at [236, 79] on div at bounding box center [261, 74] width 95 height 11
click at [238, 75] on input "Ngày" at bounding box center [258, 74] width 83 height 6
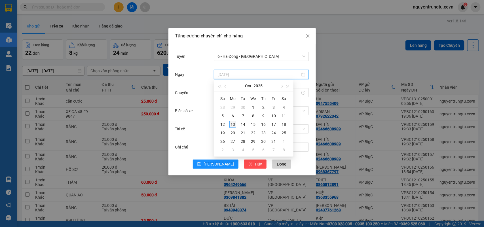
type input "[DATE]"
click at [232, 126] on div "13" at bounding box center [232, 124] width 7 height 7
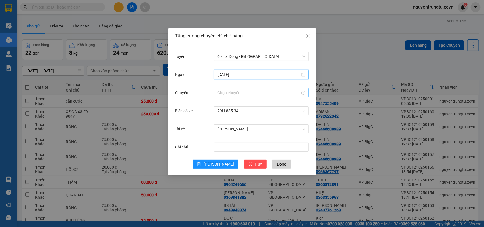
click at [222, 90] on input "Chuyến" at bounding box center [258, 93] width 83 height 6
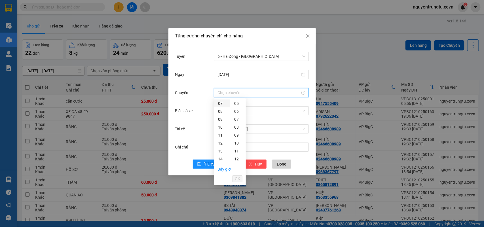
drag, startPoint x: 217, startPoint y: 103, endPoint x: 228, endPoint y: 102, distance: 10.5
click at [217, 103] on div "07" at bounding box center [222, 104] width 16 height 8
click at [237, 109] on div "05" at bounding box center [238, 108] width 16 height 8
type input "07:05"
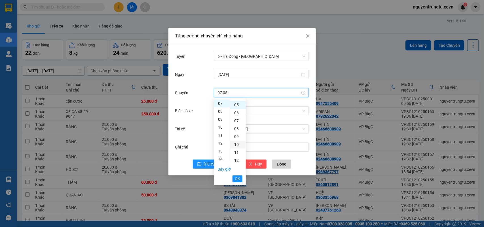
scroll to position [40, 0]
drag, startPoint x: 236, startPoint y: 172, endPoint x: 236, endPoint y: 176, distance: 4.3
click at [236, 172] on ul "Bây giờ OK" at bounding box center [230, 174] width 32 height 22
click at [236, 176] on span "OK" at bounding box center [237, 179] width 5 height 6
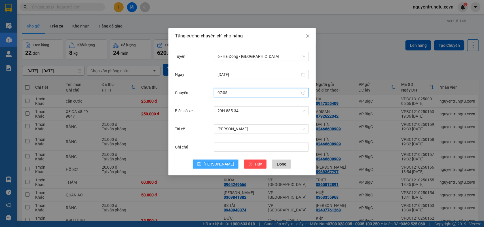
click at [221, 166] on span "[PERSON_NAME]" at bounding box center [219, 164] width 30 height 6
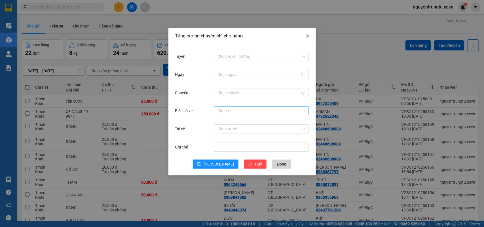
click at [232, 112] on input "Biển số xe" at bounding box center [259, 111] width 84 height 9
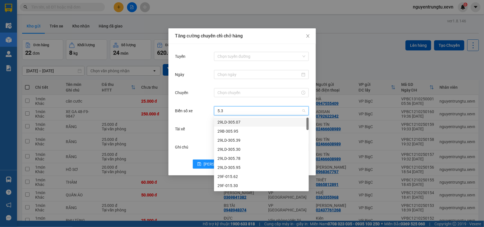
type input "5.34"
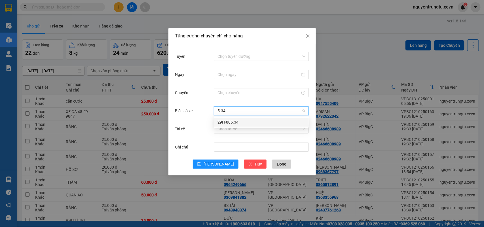
drag, startPoint x: 227, startPoint y: 120, endPoint x: 226, endPoint y: 129, distance: 9.4
click at [227, 120] on div "29H-885.34" at bounding box center [261, 122] width 88 height 6
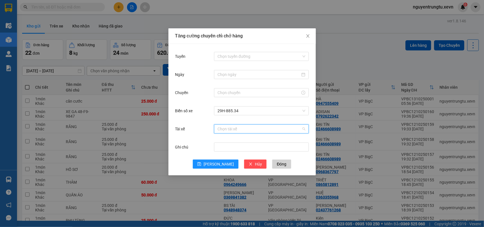
click at [226, 129] on input "Tài xế" at bounding box center [259, 129] width 84 height 9
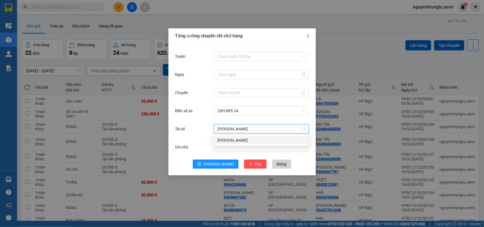
type input "[PERSON_NAME]"
click at [225, 142] on div "[PERSON_NAME]" at bounding box center [261, 140] width 88 height 6
click at [233, 51] on div "Chọn tuyến đường" at bounding box center [261, 56] width 95 height 11
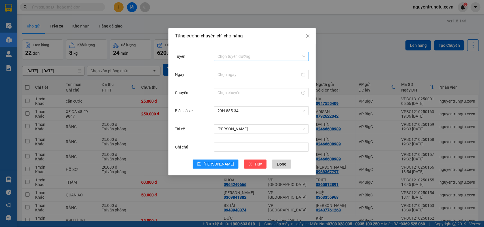
click at [233, 56] on input "Tuyến" at bounding box center [259, 56] width 84 height 9
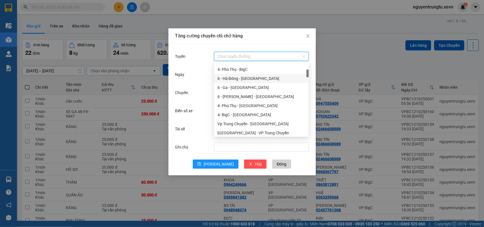
click at [240, 83] on div "6 - Hà Đông - [GEOGRAPHIC_DATA]" at bounding box center [261, 78] width 95 height 9
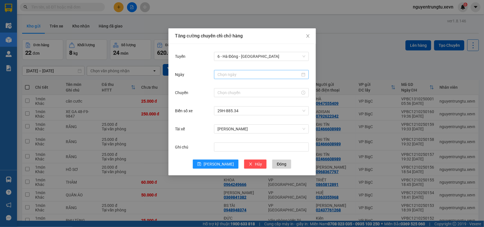
drag, startPoint x: 238, startPoint y: 80, endPoint x: 238, endPoint y: 75, distance: 5.1
click at [238, 80] on div "Ngày" at bounding box center [242, 78] width 134 height 18
click at [238, 75] on input "Ngày" at bounding box center [258, 74] width 83 height 6
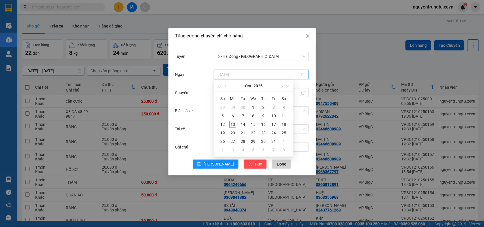
type input "[DATE]"
click at [231, 124] on div "13" at bounding box center [232, 124] width 7 height 7
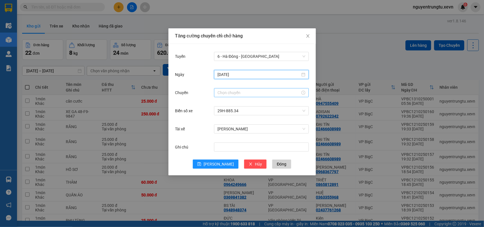
click at [221, 94] on input "Chuyến" at bounding box center [258, 93] width 83 height 6
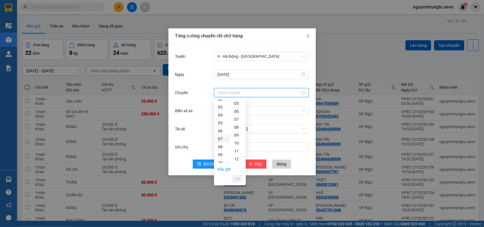
drag, startPoint x: 220, startPoint y: 131, endPoint x: 223, endPoint y: 126, distance: 5.3
click at [220, 131] on div "06" at bounding box center [222, 131] width 16 height 8
click at [236, 108] on div "05" at bounding box center [238, 108] width 16 height 8
type input "06:05"
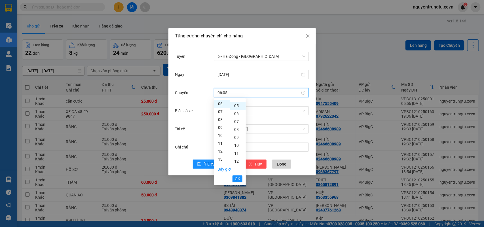
scroll to position [40, 0]
click at [236, 179] on span "OK" at bounding box center [237, 179] width 5 height 6
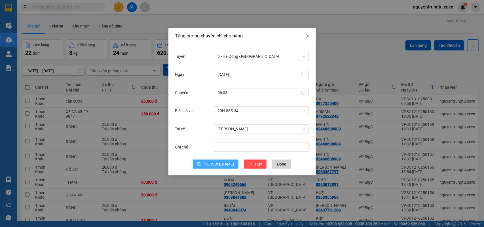
click at [220, 166] on span "[PERSON_NAME]" at bounding box center [219, 164] width 30 height 6
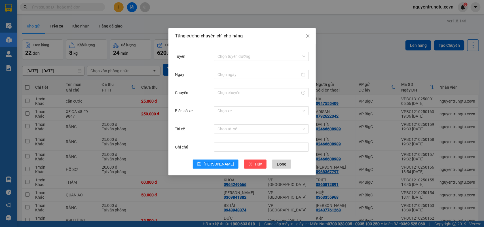
click at [116, 33] on div "Tăng cường chuyến chỉ chở hàng Tuyến Chọn tuyến đường Ngày Chuyến Biển số xe Ch…" at bounding box center [242, 113] width 484 height 227
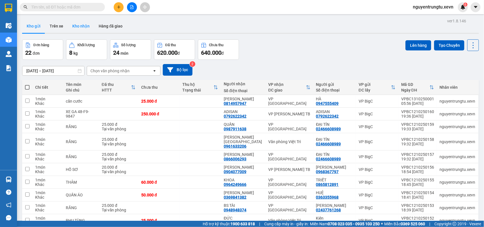
click at [84, 27] on button "Kho nhận" at bounding box center [81, 26] width 26 height 14
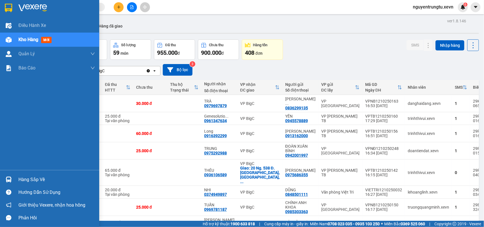
click at [8, 179] on img at bounding box center [9, 180] width 6 height 6
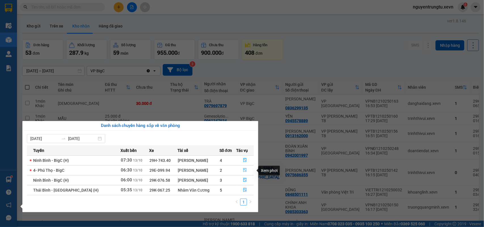
click at [245, 172] on icon "file-done" at bounding box center [245, 170] width 4 height 4
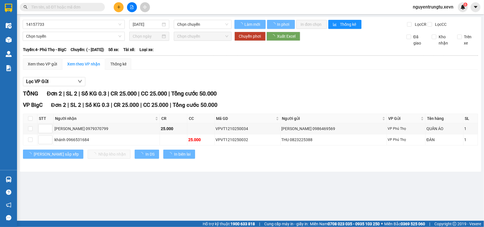
type input "[DATE]"
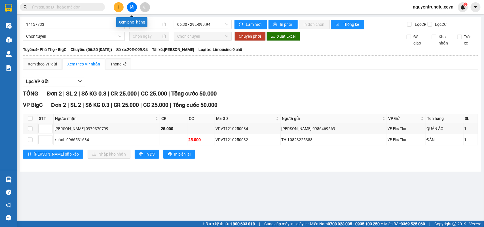
click at [120, 8] on icon "plus" at bounding box center [119, 7] width 4 height 4
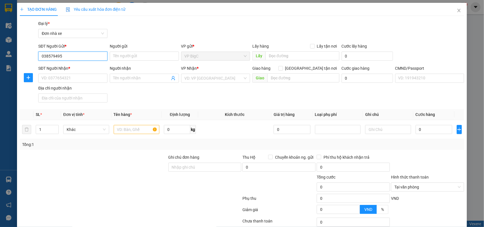
type input "0385794953"
click at [85, 54] on input "0385794953" at bounding box center [72, 56] width 69 height 9
click at [78, 69] on div "0385794953 - [PERSON_NAME]" at bounding box center [72, 67] width 62 height 6
type input "VÂN"
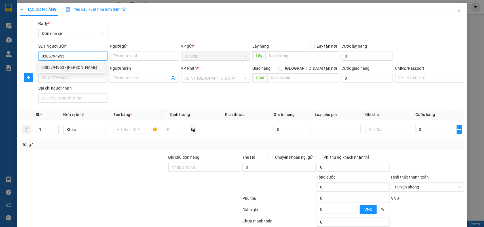
type input "0389288872"
type input "QUYÊN"
type input "cc"
type input "0385794953"
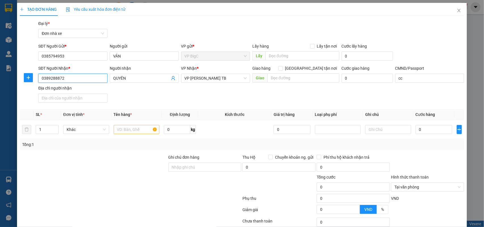
click at [87, 81] on input "0389288872" at bounding box center [72, 78] width 69 height 9
type input "0389288872"
click at [84, 88] on div "0389288872 - QUYÊN" at bounding box center [72, 90] width 62 height 6
click at [137, 101] on div "SĐT Người Nhận * 0389288872 0389288872 Người nhận QUYÊN VP Nhận * VP [PERSON_NA…" at bounding box center [251, 85] width 428 height 40
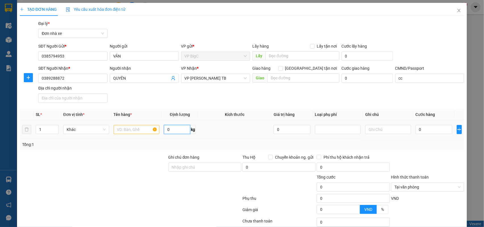
click at [171, 126] on input "0" at bounding box center [177, 129] width 26 height 9
type input "27"
click at [145, 130] on input "text" at bounding box center [137, 129] width 46 height 9
type input "chả cốm"
click at [417, 132] on input "0" at bounding box center [434, 129] width 37 height 9
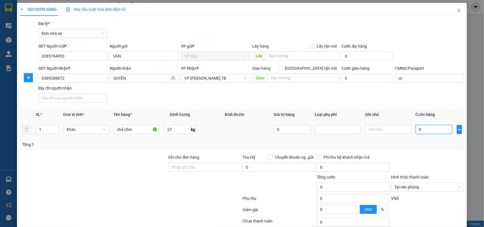
type input "5"
type input "50"
type input "50.000"
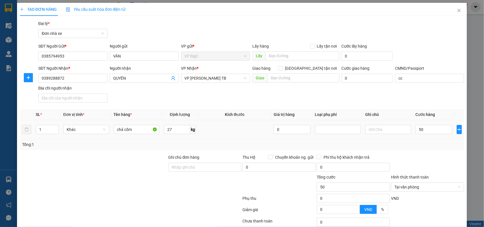
type input "50.000"
click at [401, 135] on div at bounding box center [388, 129] width 46 height 11
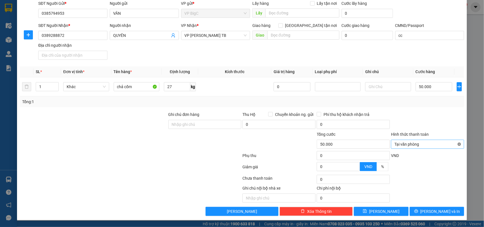
type input "50.000"
click at [447, 213] on button "[PERSON_NAME] và In" at bounding box center [437, 211] width 54 height 9
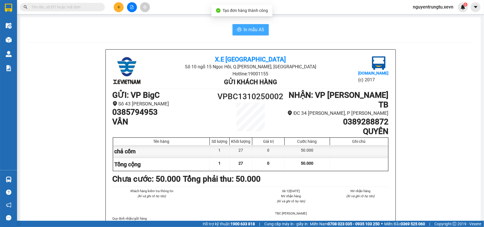
click at [247, 34] on button "In mẫu A5" at bounding box center [250, 29] width 36 height 11
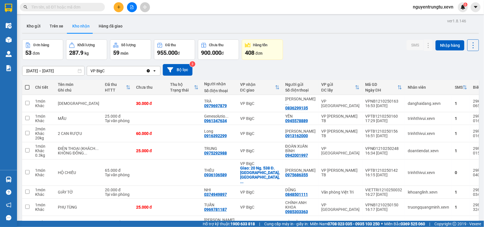
click at [57, 7] on input "text" at bounding box center [64, 7] width 67 height 6
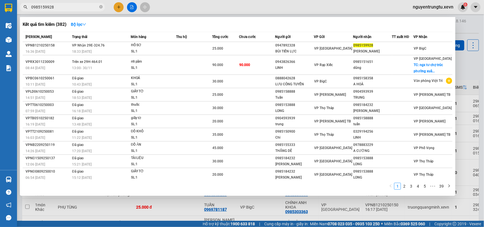
type input "0985159928"
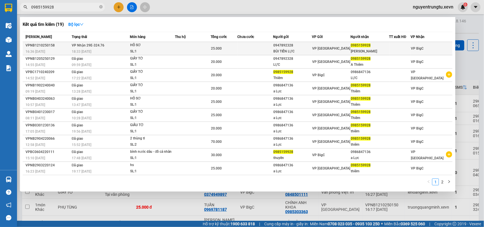
click at [147, 49] on div "SL: 1" at bounding box center [151, 51] width 43 height 6
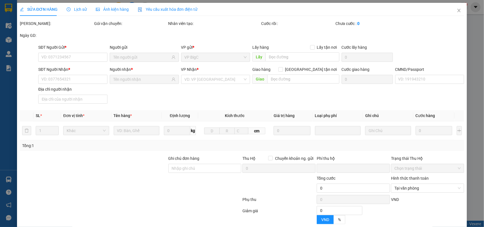
drag, startPoint x: 83, startPoint y: 12, endPoint x: 77, endPoint y: 3, distance: 10.6
click at [83, 12] on div "Lịch sử" at bounding box center [77, 9] width 20 height 6
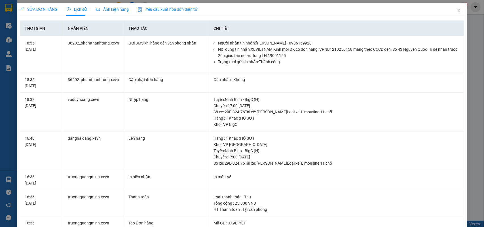
click at [40, 7] on span "SỬA ĐƠN HÀNG" at bounding box center [39, 9] width 38 height 5
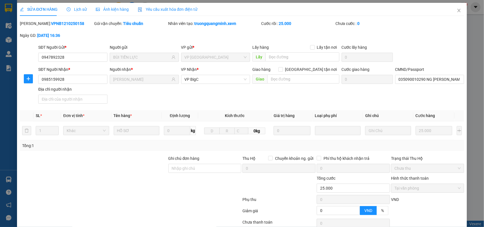
type input "0947892328"
type input "BÙI TIẾN LỰC"
type input "0985159928"
type input "[PERSON_NAME]"
type input "035090010290 NG [PERSON_NAME]"
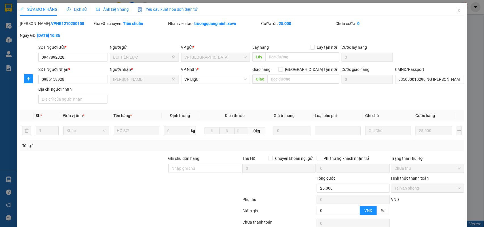
type input "0"
type input "25.000"
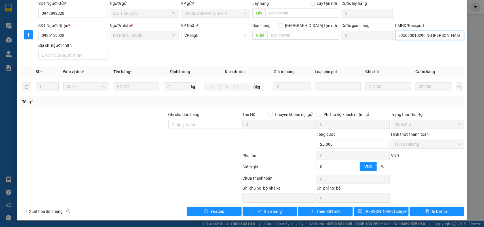
click at [428, 37] on input "035090010290 NG [PERSON_NAME]" at bounding box center [429, 35] width 69 height 9
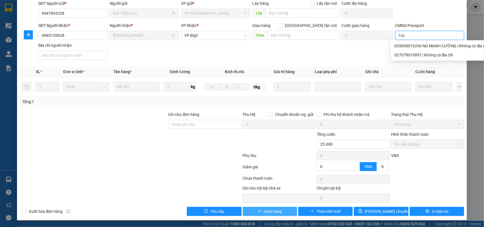
type input "1cc"
click at [271, 212] on span "Giao hàng" at bounding box center [273, 211] width 18 height 6
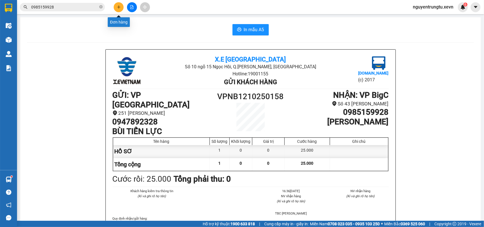
click at [114, 6] on button at bounding box center [119, 7] width 10 height 10
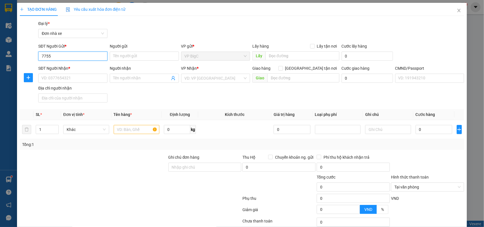
click at [67, 59] on input "7755" at bounding box center [72, 56] width 69 height 9
click at [72, 60] on input "7755" at bounding box center [72, 56] width 69 height 9
click at [84, 53] on input "7755" at bounding box center [72, 56] width 69 height 9
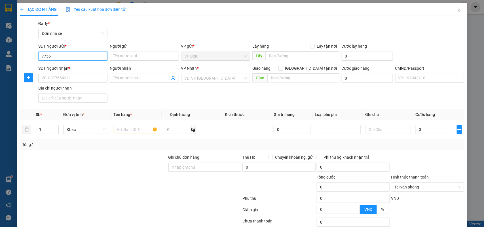
click at [80, 57] on input "7755" at bounding box center [72, 56] width 69 height 9
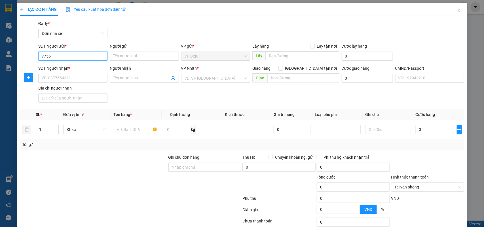
click at [80, 57] on input "7755" at bounding box center [72, 56] width 69 height 9
type input "5"
click at [77, 57] on input "7755" at bounding box center [72, 56] width 69 height 9
drag, startPoint x: 77, startPoint y: 65, endPoint x: 81, endPoint y: 73, distance: 8.6
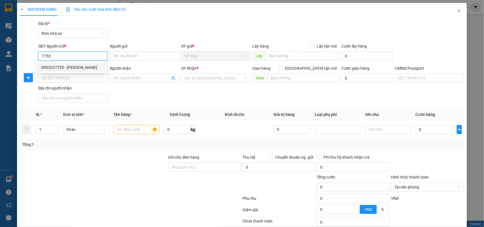
click at [77, 66] on div "0903237755 - [PERSON_NAME]" at bounding box center [72, 67] width 62 height 6
type input "0903237755"
type input "[PERSON_NAME]"
type input "0975791806"
type input "NHÂM"
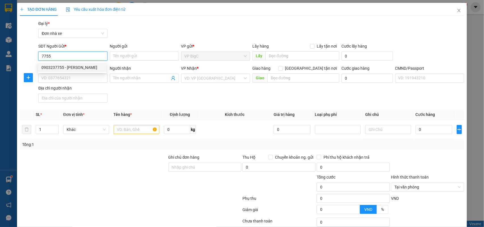
type input "036086011382 [PERSON_NAME] NAM [PERSON_NAME]"
type input "0903237755"
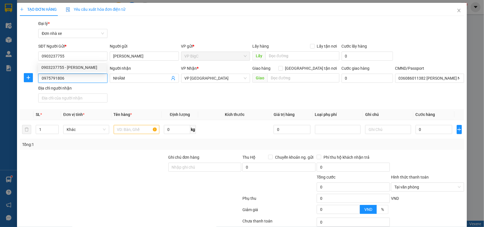
click at [81, 78] on input "0975791806" at bounding box center [72, 78] width 69 height 9
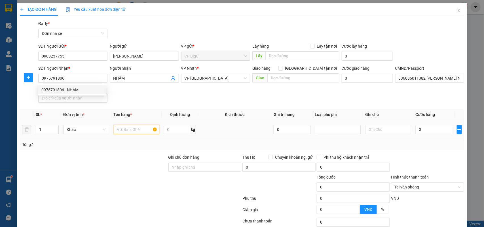
click at [130, 130] on input "text" at bounding box center [137, 129] width 46 height 9
click at [54, 130] on span "down" at bounding box center [55, 131] width 3 height 3
click at [54, 128] on div at bounding box center [55, 129] width 6 height 9
type input "2"
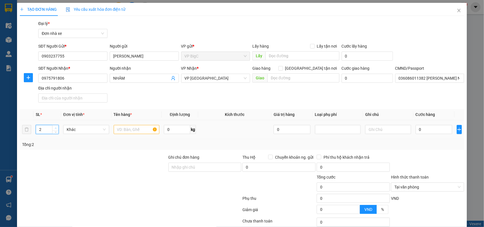
click at [55, 128] on icon "up" at bounding box center [56, 128] width 2 height 2
click at [138, 131] on input "text" at bounding box center [137, 129] width 46 height 9
type input "2k hàng may"
click at [430, 130] on input "0" at bounding box center [434, 129] width 37 height 9
type input "9"
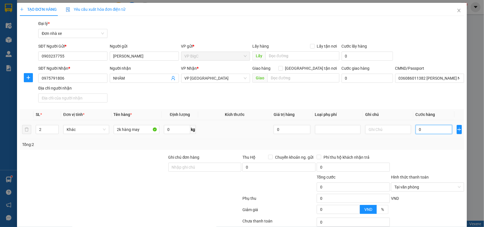
type input "9"
type input "90"
type input "90.000"
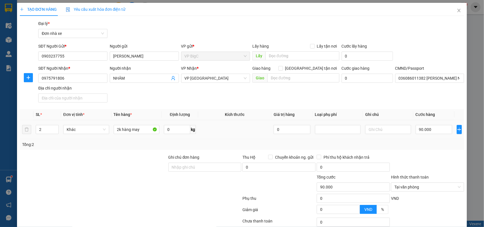
click at [431, 118] on th "Cước hàng" at bounding box center [433, 114] width 41 height 11
click at [428, 146] on div "Tổng: 2" at bounding box center [242, 144] width 440 height 6
click at [425, 142] on div "Tổng: 2" at bounding box center [242, 144] width 440 height 6
drag, startPoint x: 451, startPoint y: 169, endPoint x: 453, endPoint y: 179, distance: 10.3
click at [451, 169] on div at bounding box center [427, 164] width 74 height 20
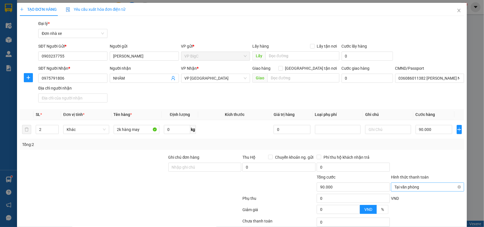
type input "90.000"
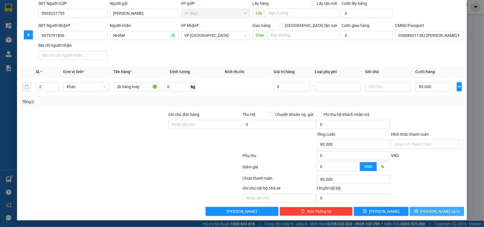
click at [445, 211] on button "[PERSON_NAME] và In" at bounding box center [437, 211] width 54 height 9
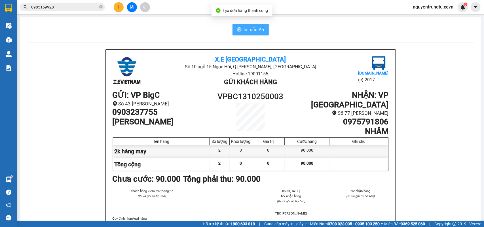
click at [261, 28] on span "In mẫu A5" at bounding box center [254, 29] width 20 height 7
